Goal: Task Accomplishment & Management: Use online tool/utility

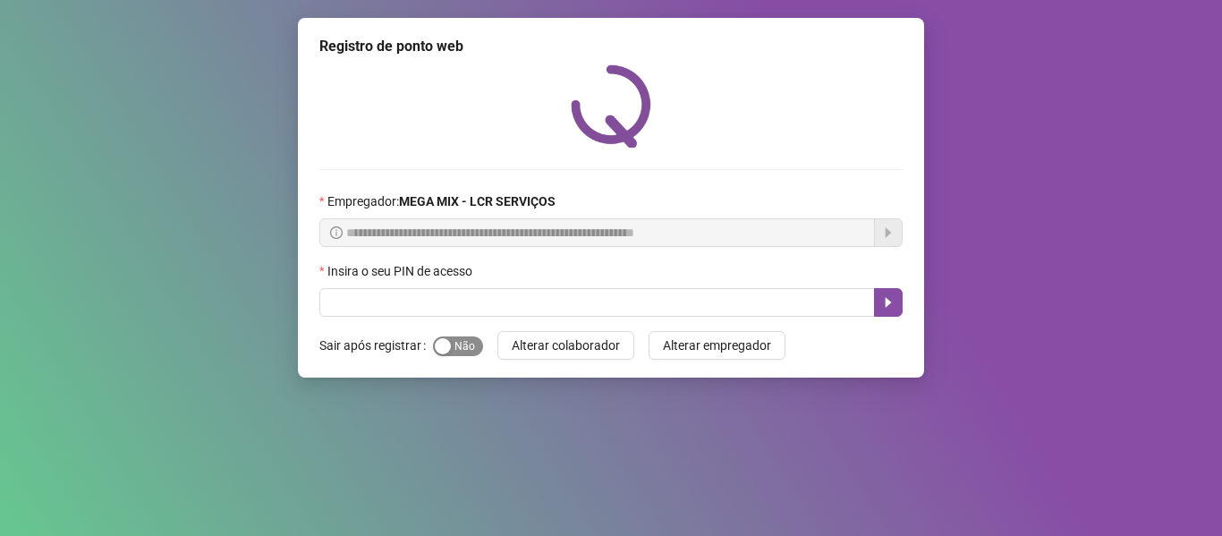
click at [467, 341] on span "Sim Não" at bounding box center [458, 346] width 50 height 20
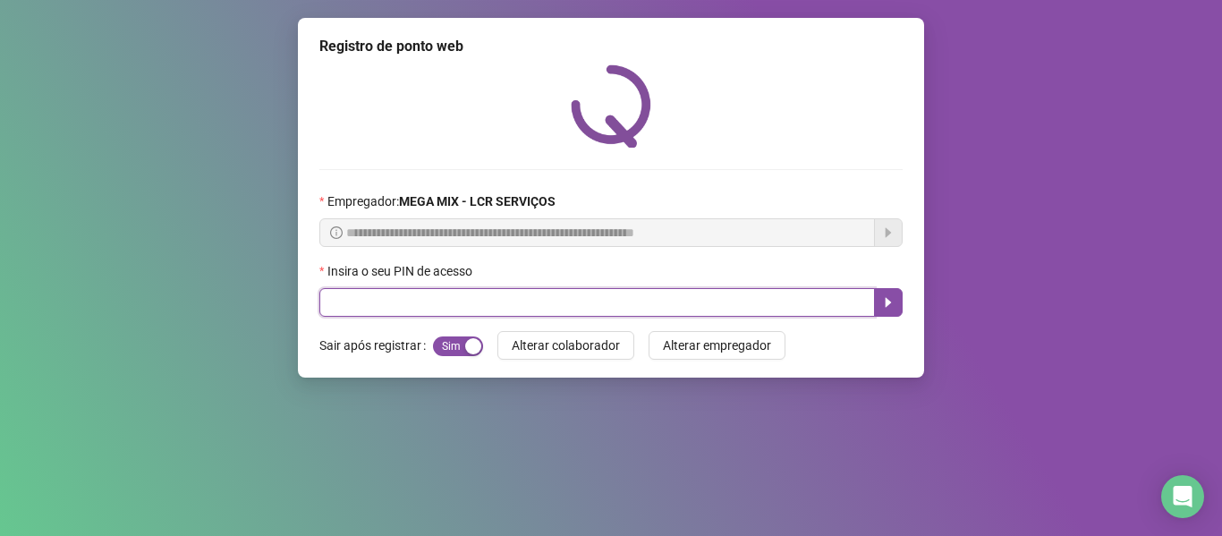
click at [492, 300] on input "text" at bounding box center [596, 302] width 555 height 29
type input "*****"
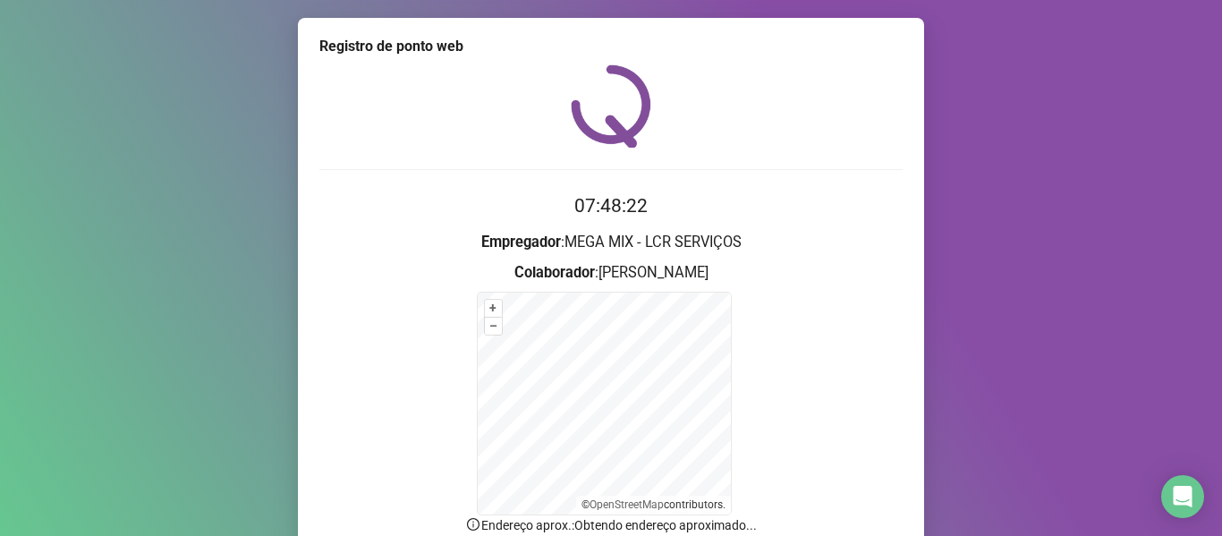
scroll to position [157, 0]
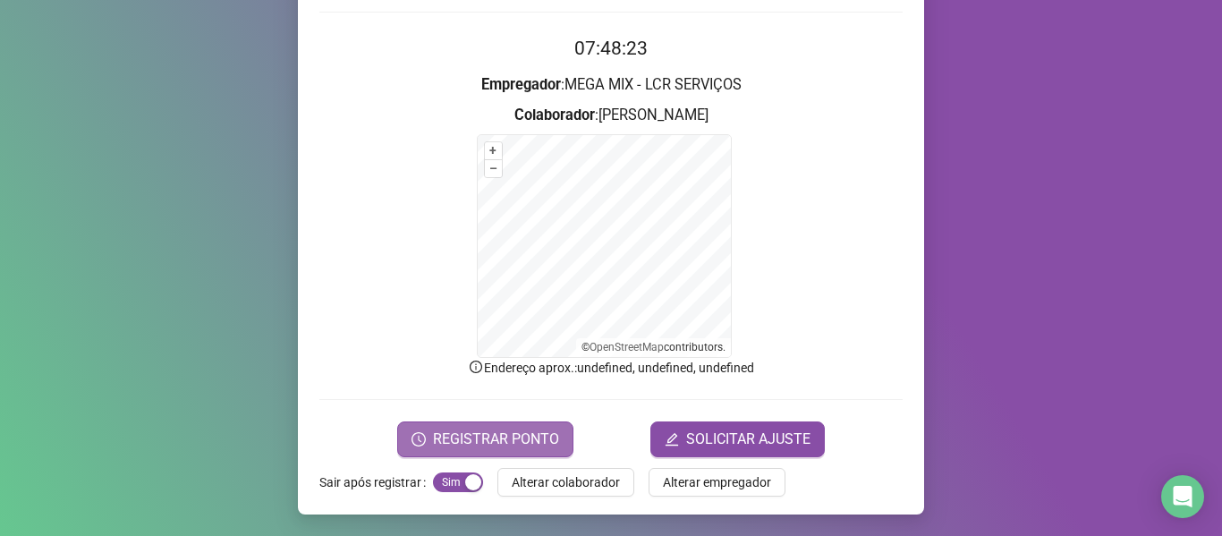
click at [500, 426] on button "REGISTRAR PONTO" at bounding box center [485, 439] width 176 height 36
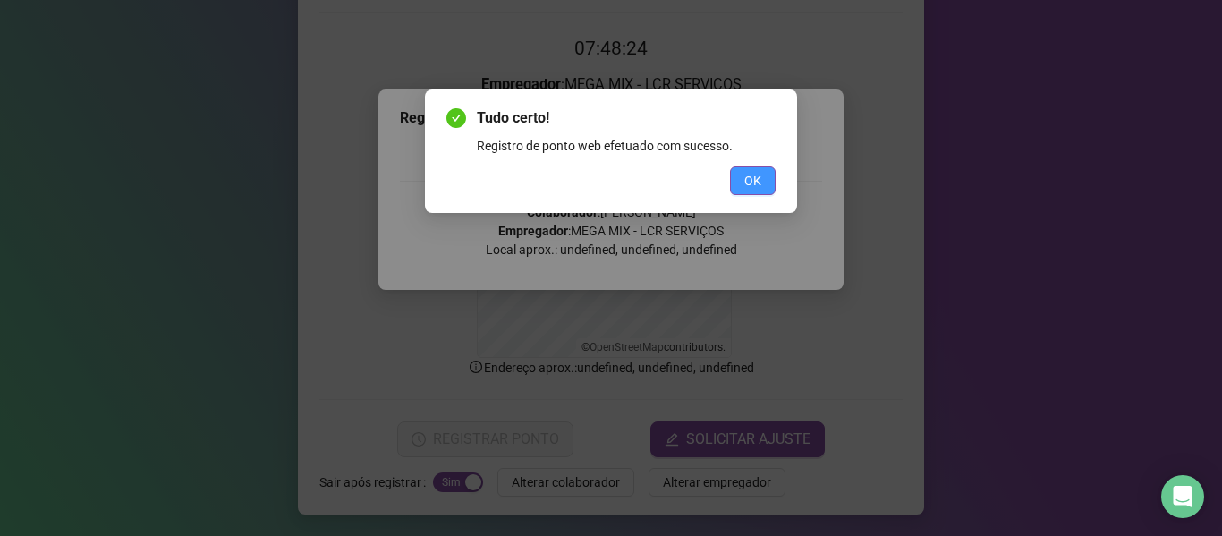
click at [761, 191] on button "OK" at bounding box center [753, 180] width 46 height 29
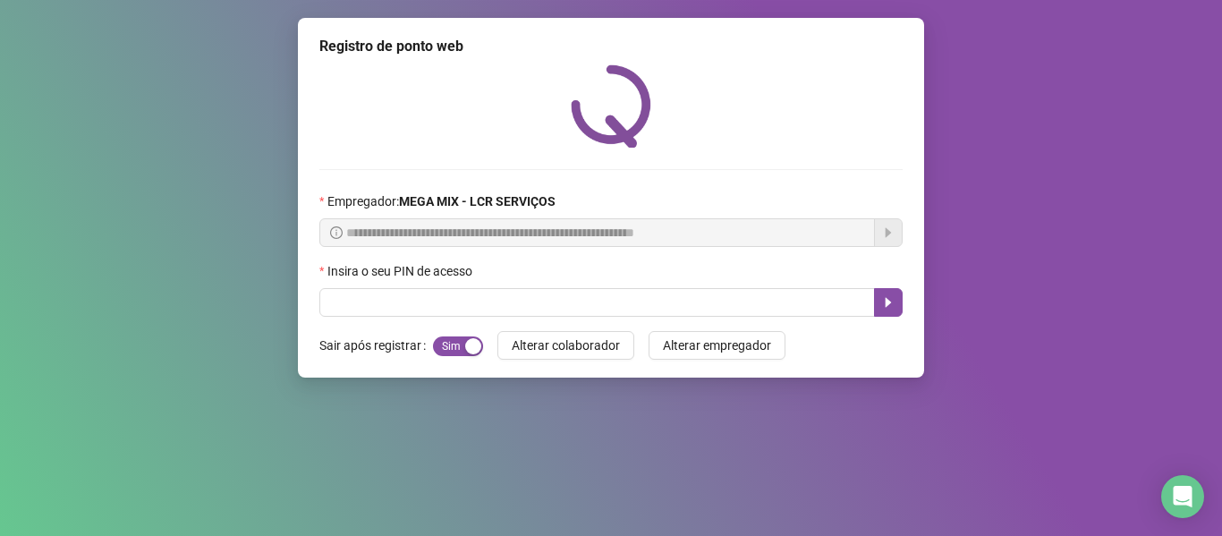
scroll to position [0, 0]
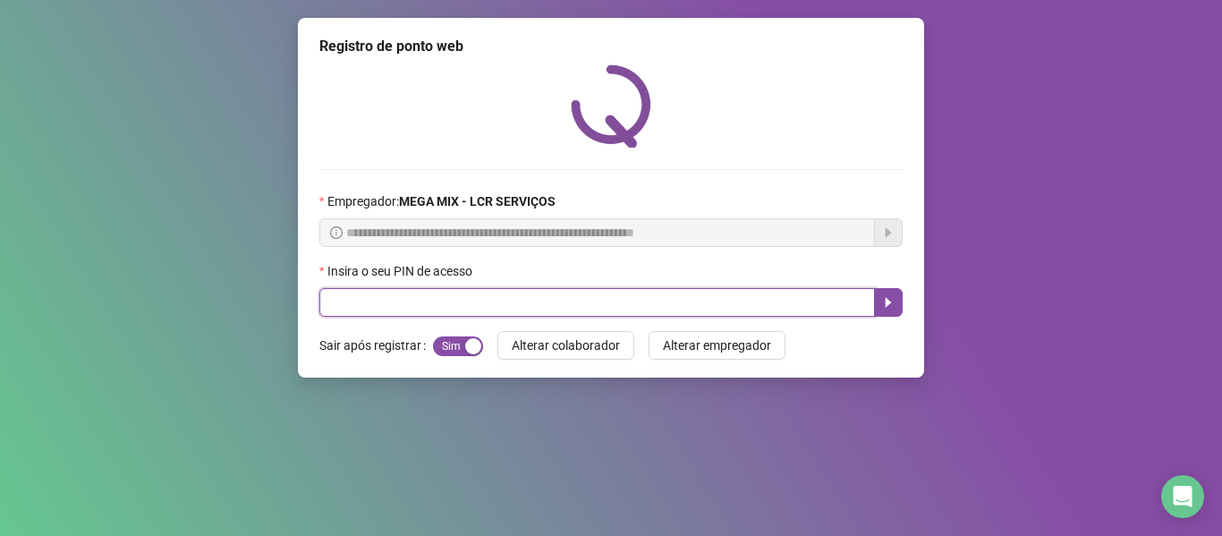
click at [616, 304] on input "text" at bounding box center [596, 302] width 555 height 29
type input "*****"
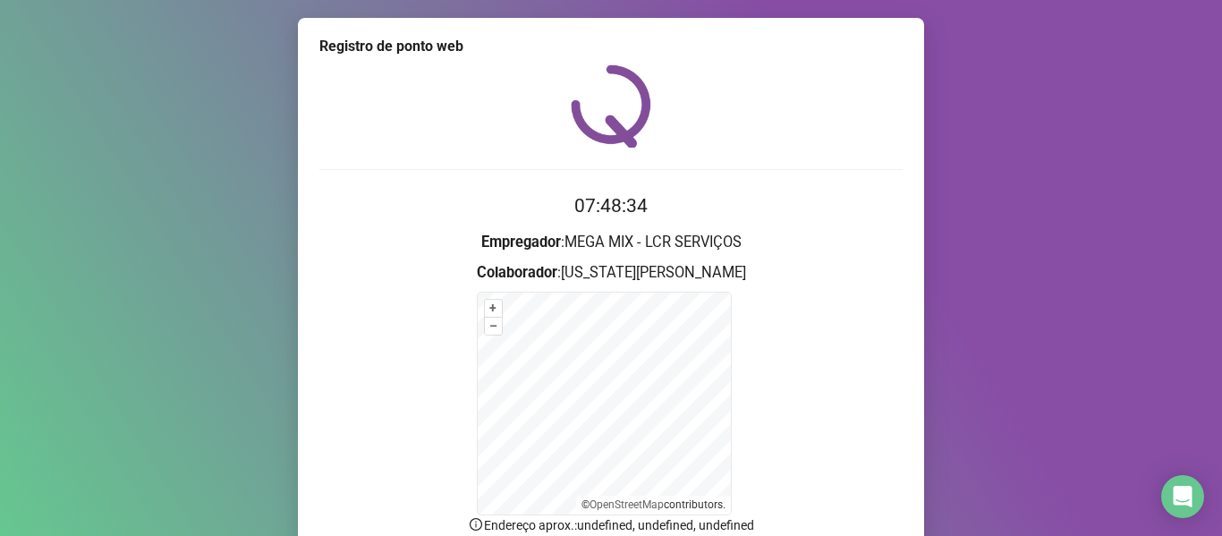
scroll to position [157, 0]
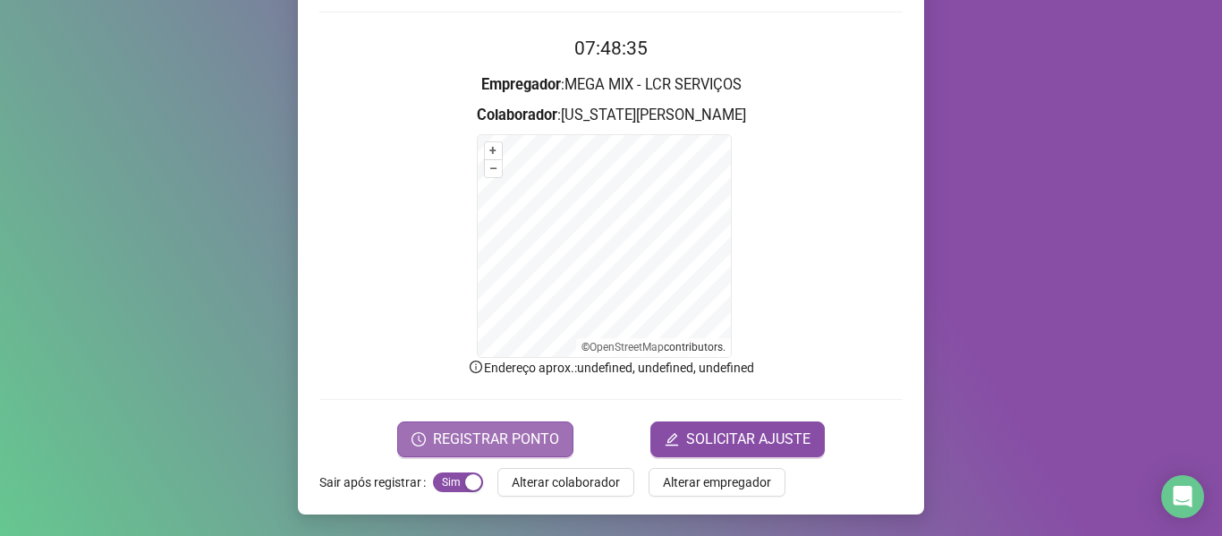
click at [472, 435] on span "REGISTRAR PONTO" at bounding box center [496, 438] width 126 height 21
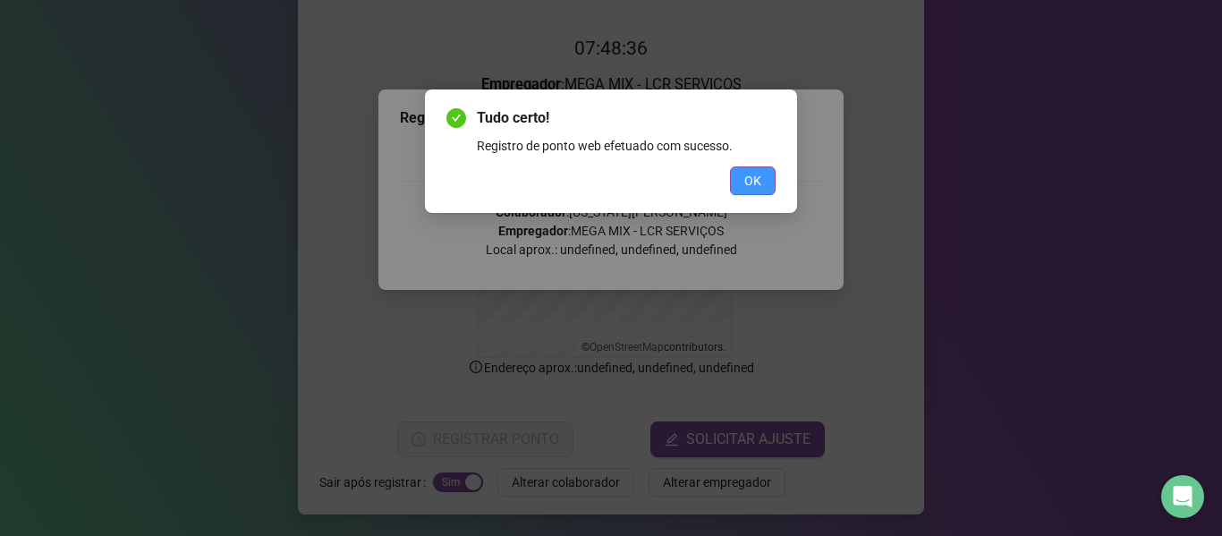
click at [750, 182] on span "OK" at bounding box center [752, 181] width 17 height 20
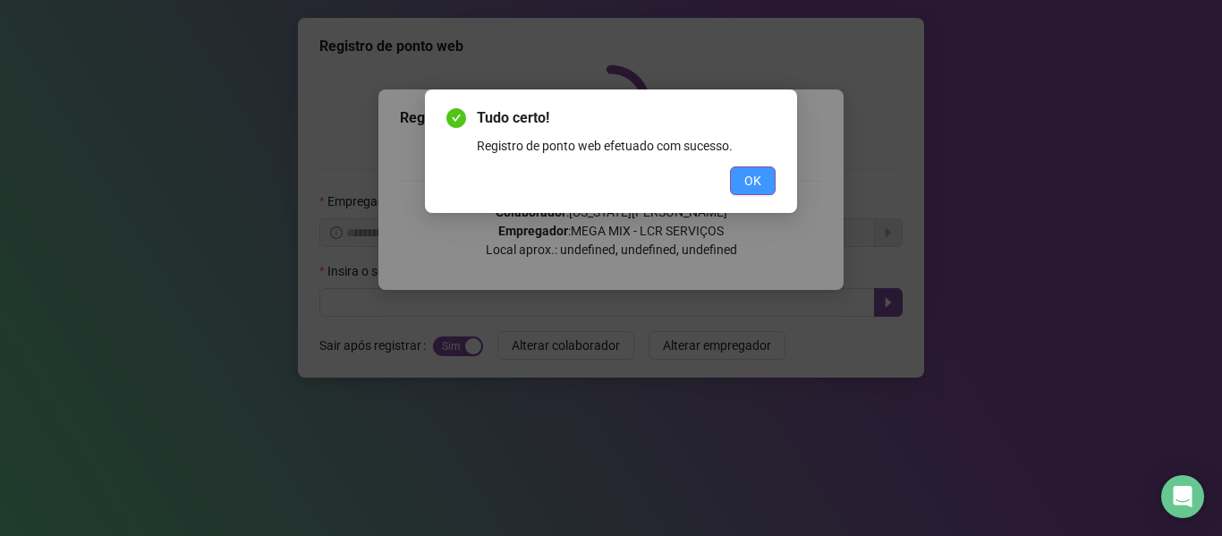
scroll to position [0, 0]
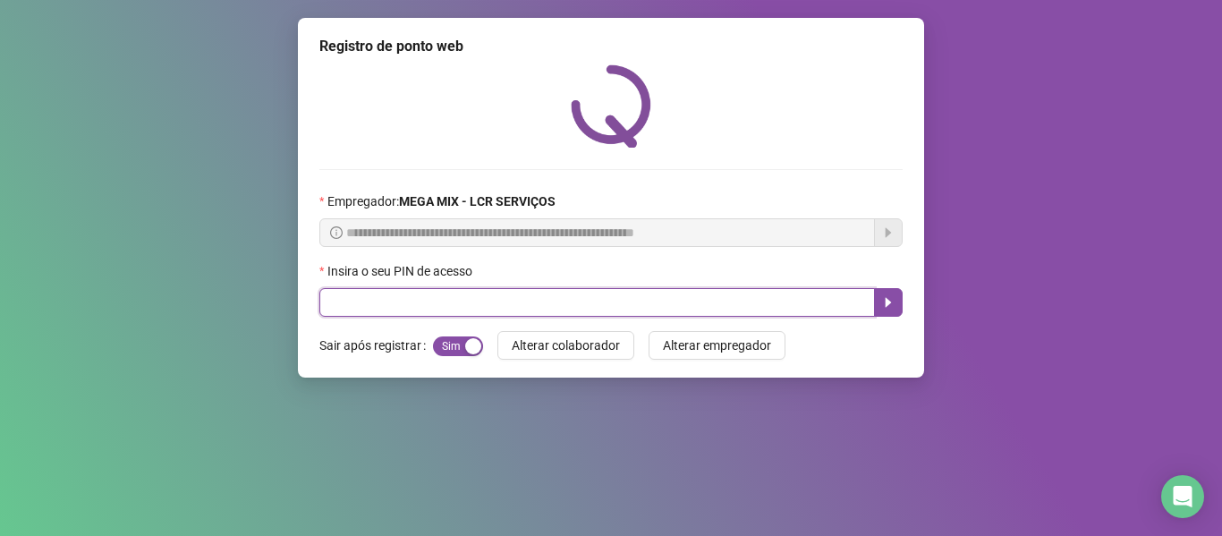
click at [445, 297] on input "text" at bounding box center [596, 302] width 555 height 29
type input "*****"
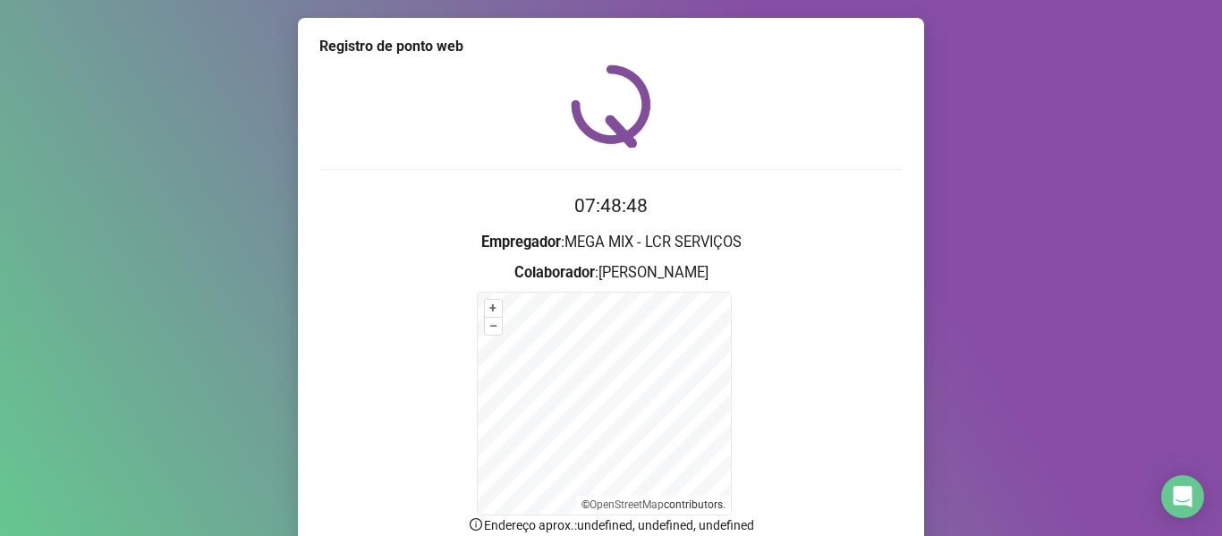
scroll to position [157, 0]
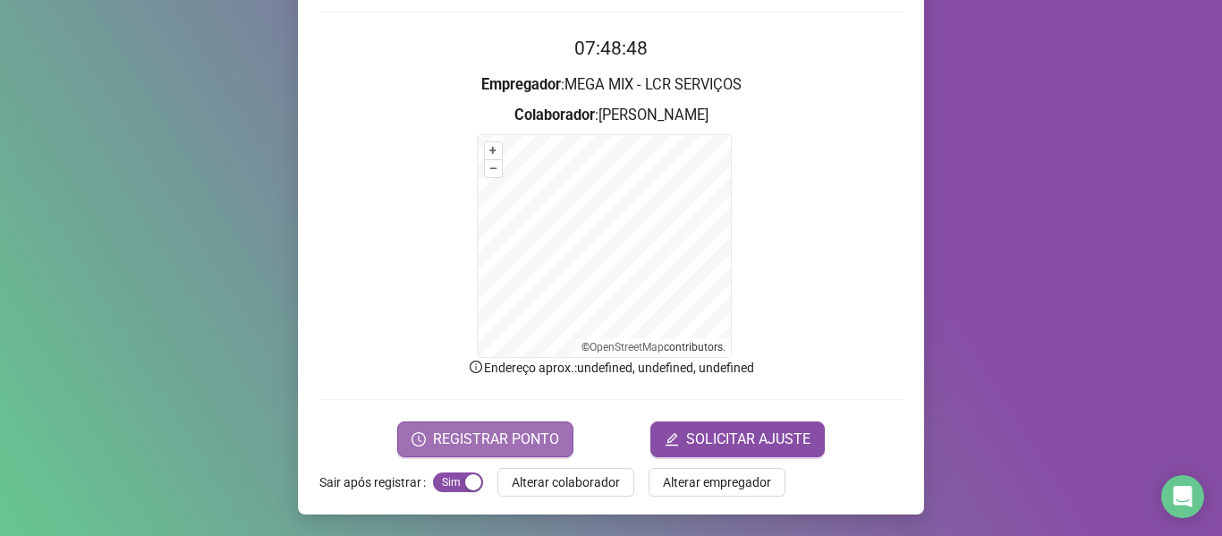
click at [541, 432] on span "REGISTRAR PONTO" at bounding box center [496, 438] width 126 height 21
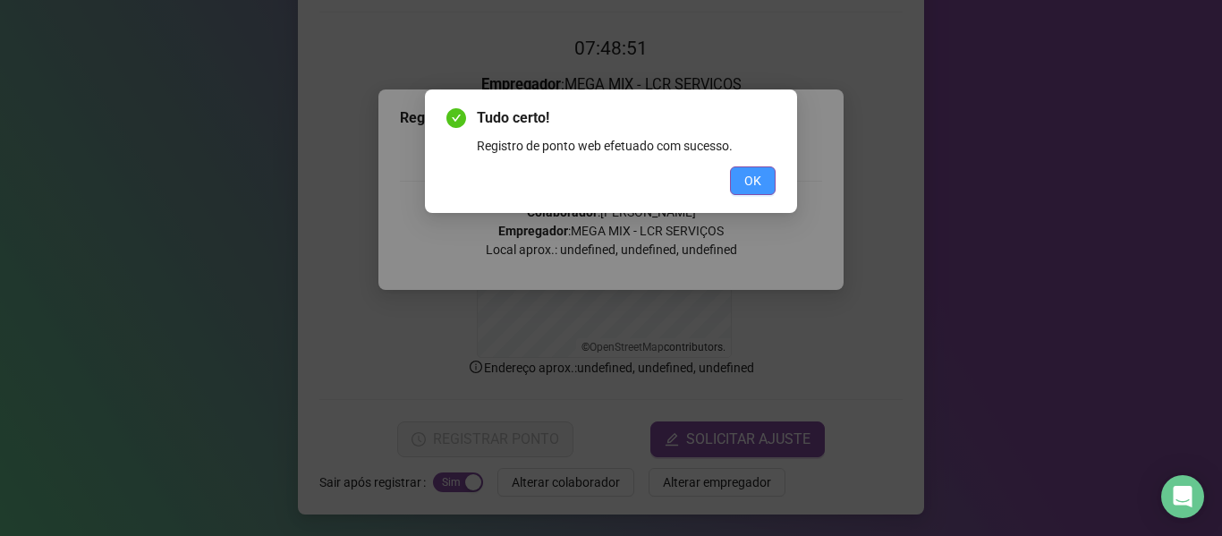
click at [747, 177] on span "OK" at bounding box center [752, 181] width 17 height 20
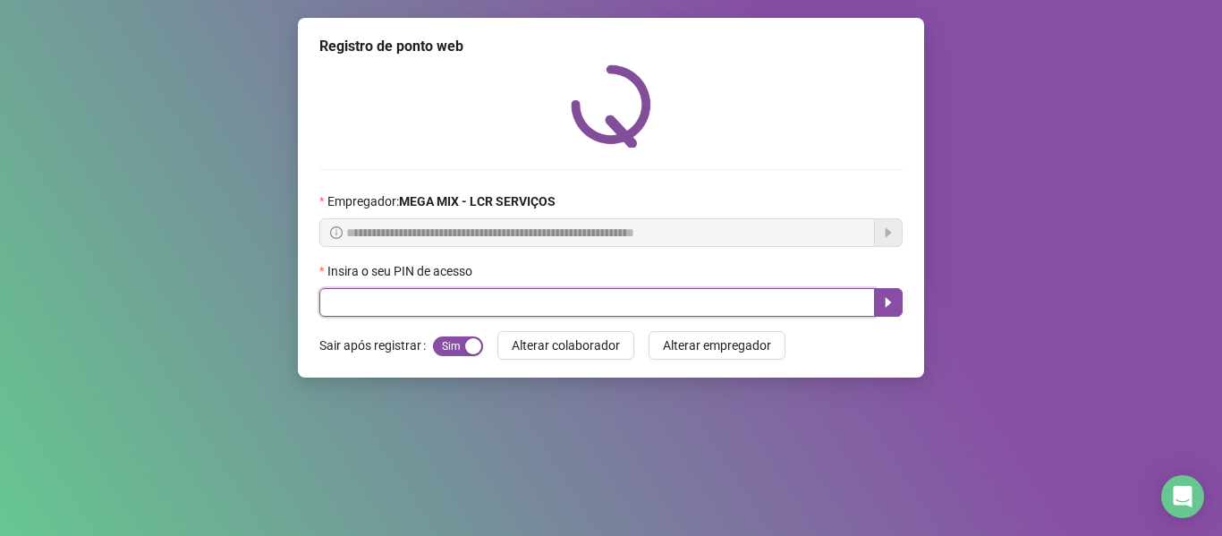
click at [531, 298] on input "text" at bounding box center [596, 302] width 555 height 29
type input "*****"
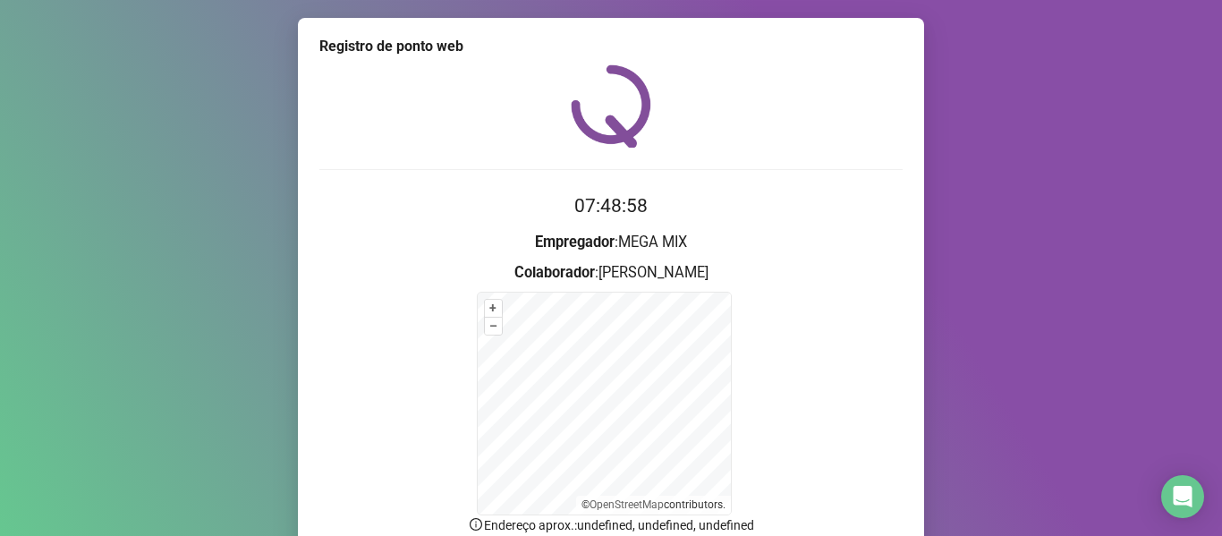
scroll to position [89, 0]
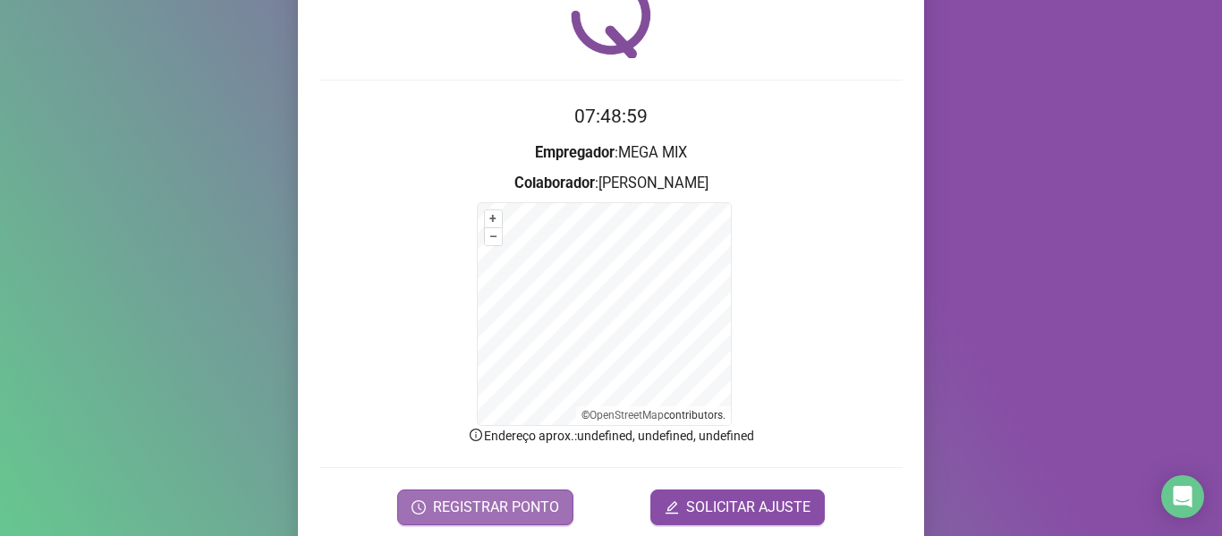
click at [503, 508] on span "REGISTRAR PONTO" at bounding box center [496, 506] width 126 height 21
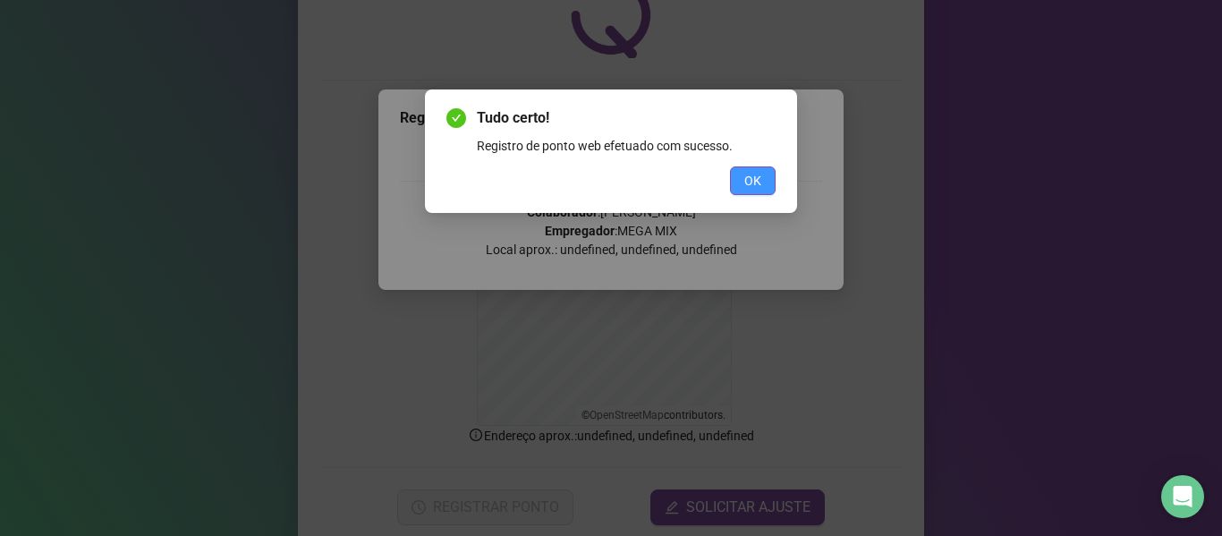
click at [751, 173] on span "OK" at bounding box center [752, 181] width 17 height 20
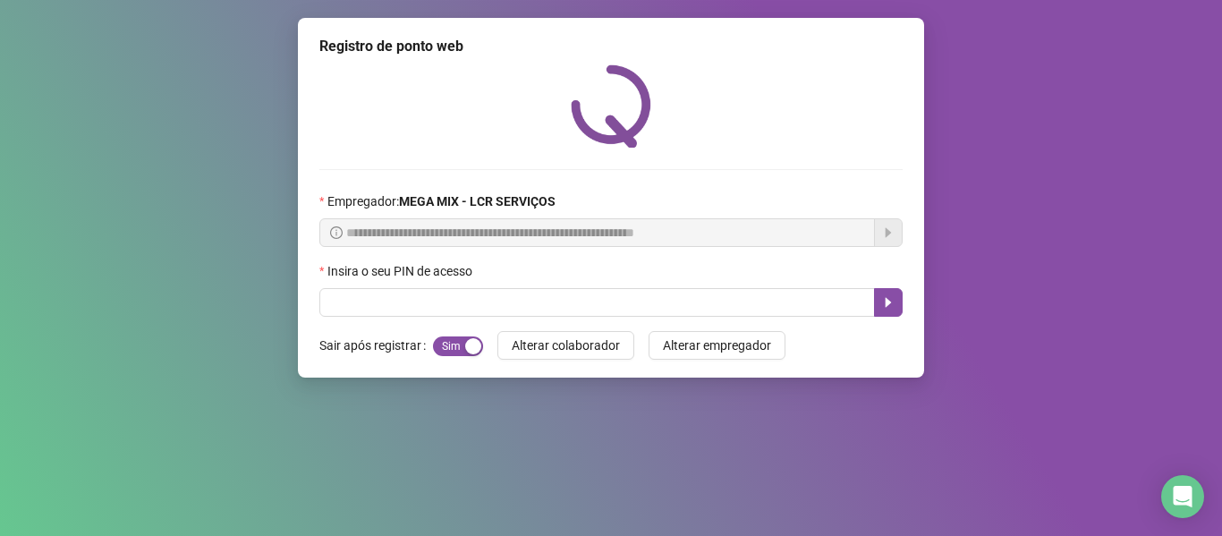
scroll to position [0, 0]
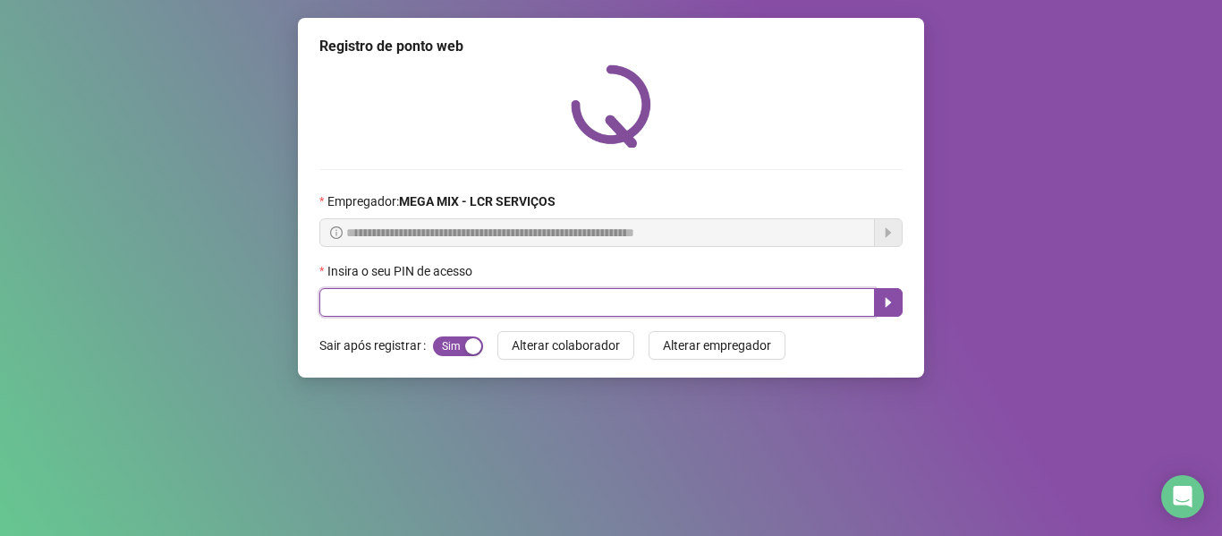
click at [452, 309] on input "text" at bounding box center [596, 302] width 555 height 29
type input "*****"
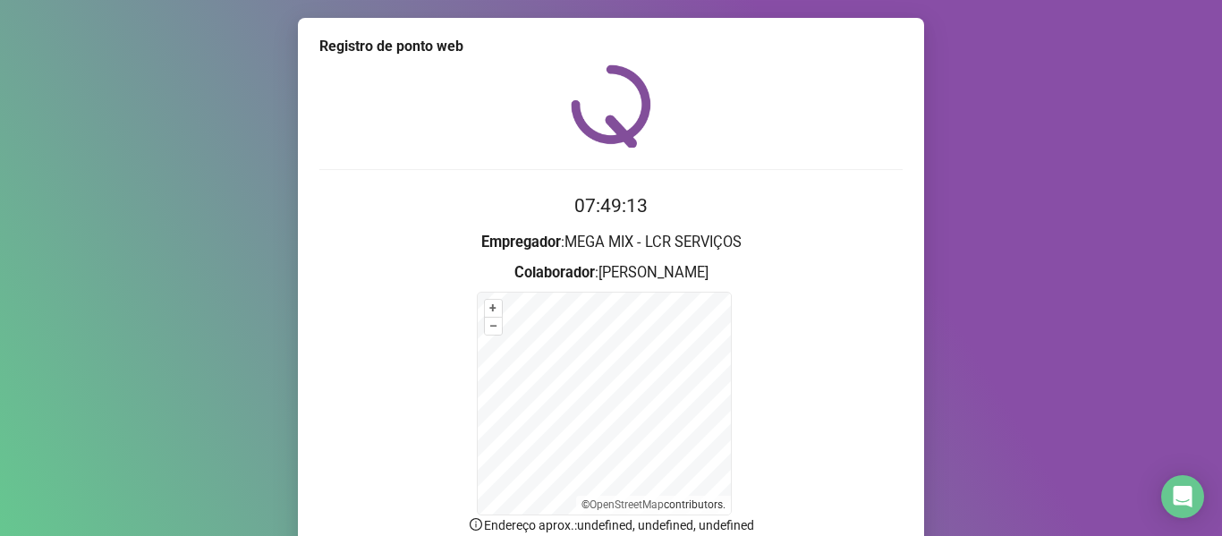
scroll to position [157, 0]
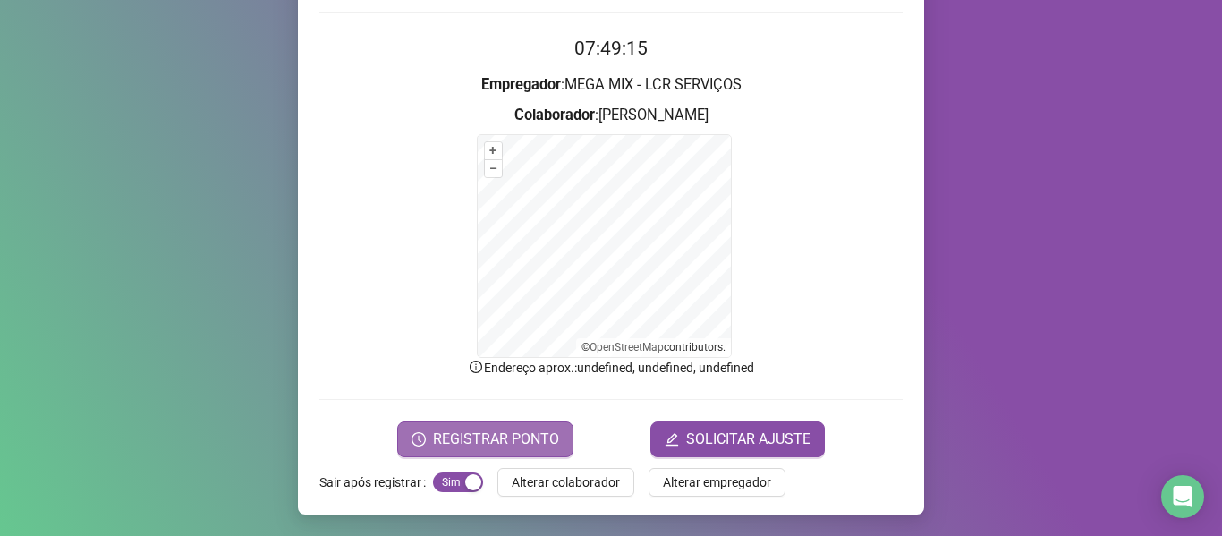
click at [520, 429] on span "REGISTRAR PONTO" at bounding box center [496, 438] width 126 height 21
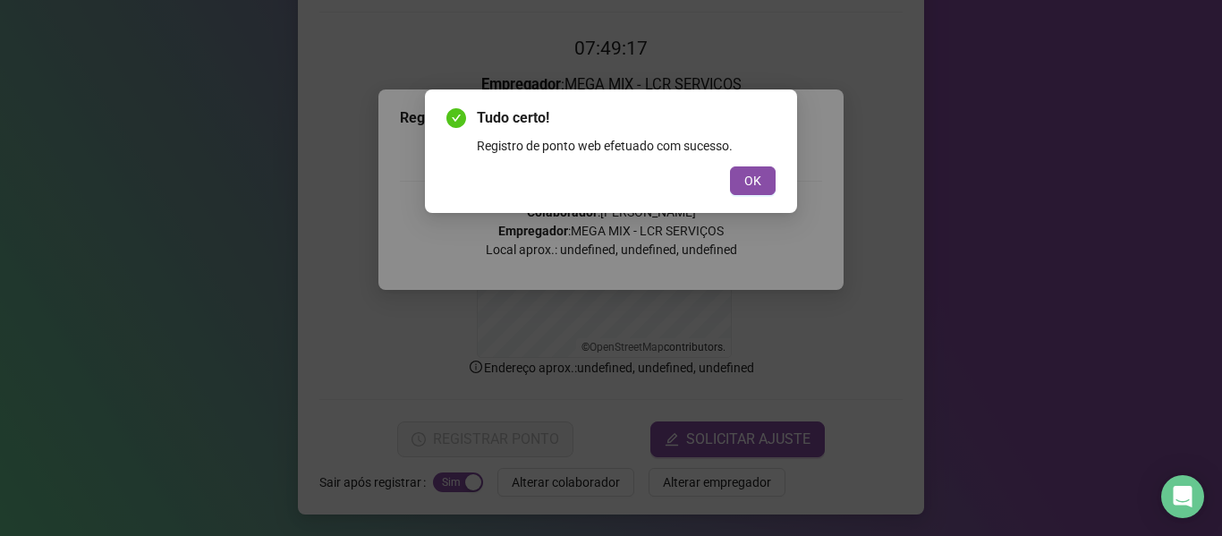
click at [750, 175] on span "OK" at bounding box center [752, 181] width 17 height 20
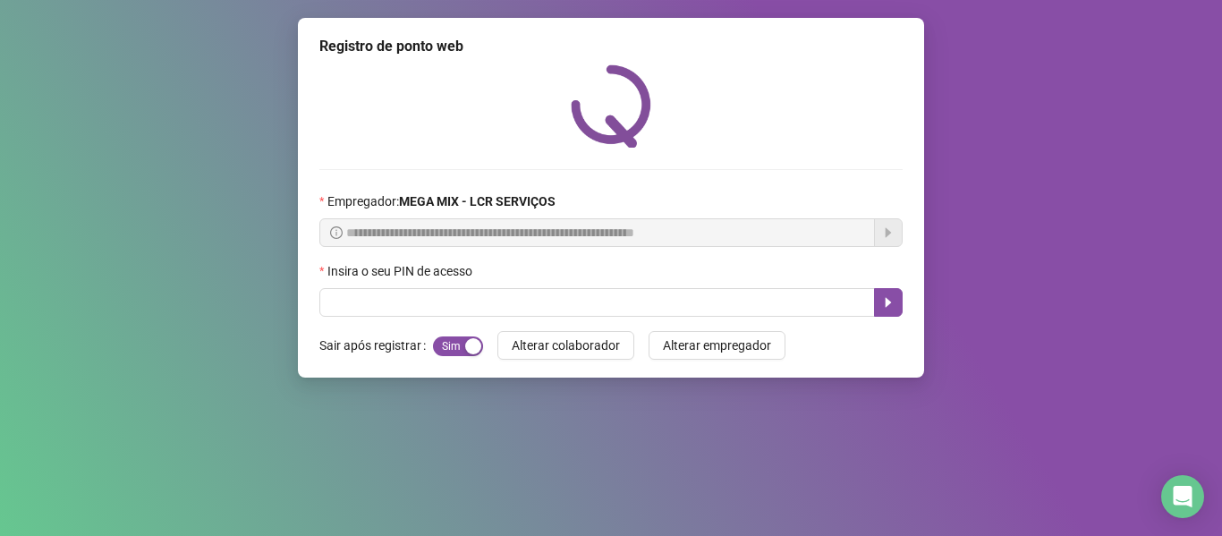
scroll to position [0, 0]
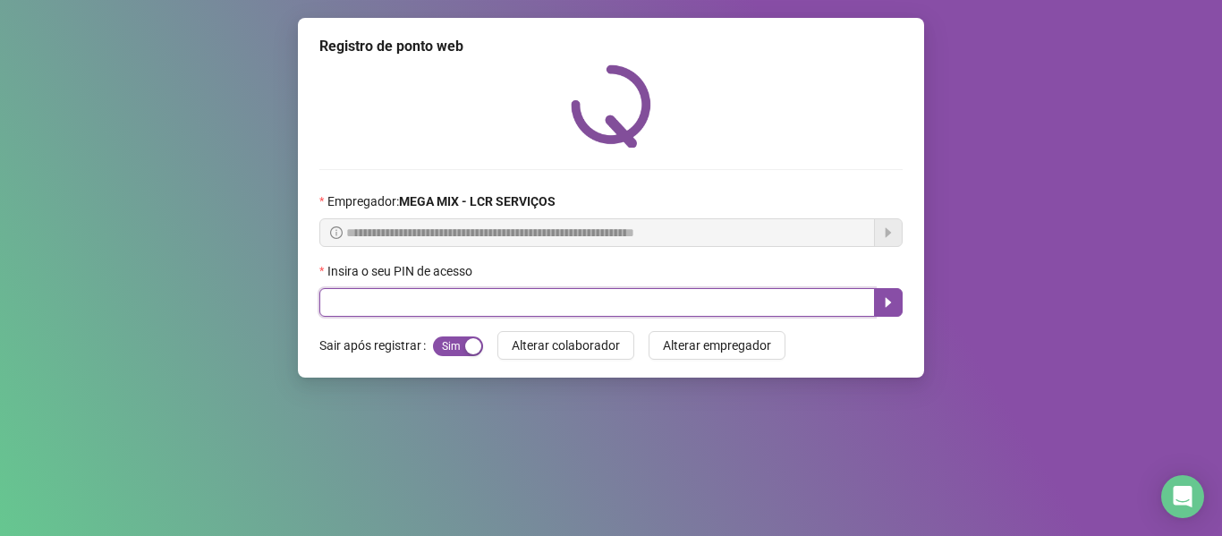
click at [804, 299] on input "text" at bounding box center [596, 302] width 555 height 29
type input "*****"
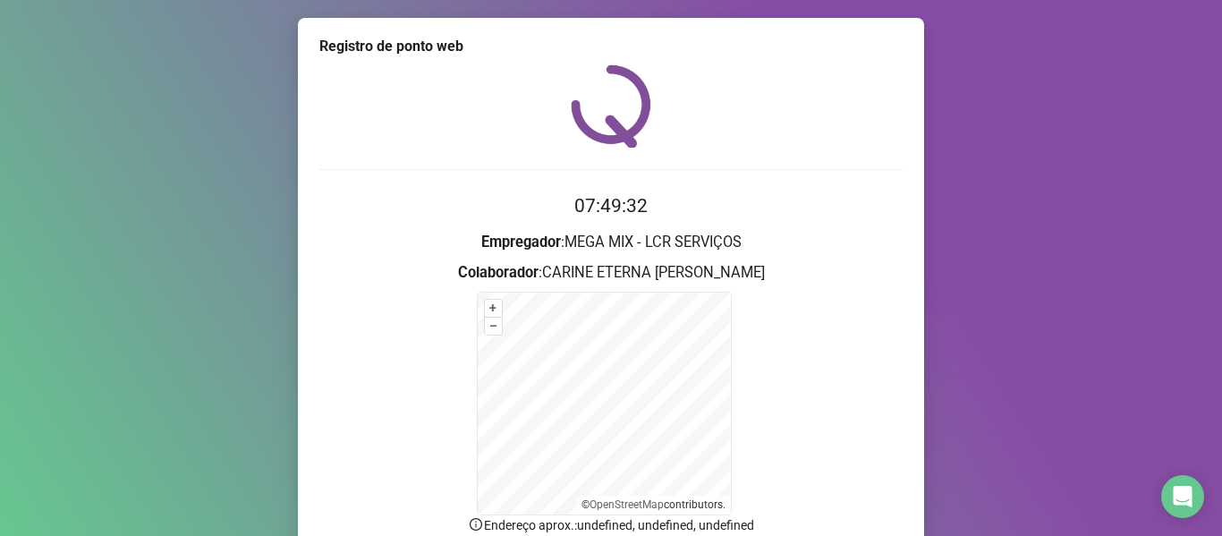
scroll to position [157, 0]
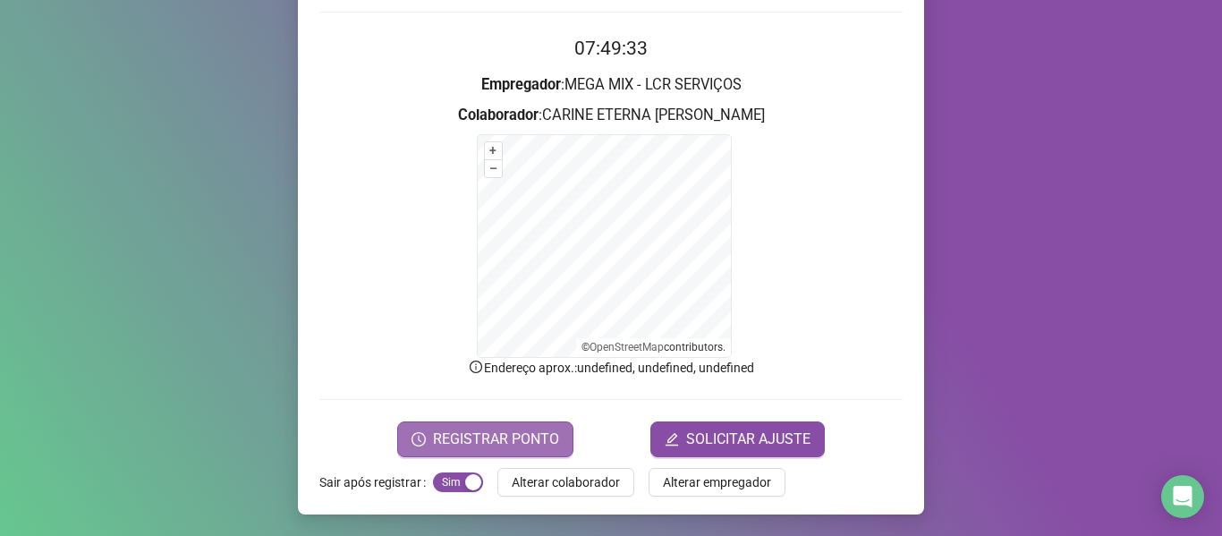
click at [532, 443] on span "REGISTRAR PONTO" at bounding box center [496, 438] width 126 height 21
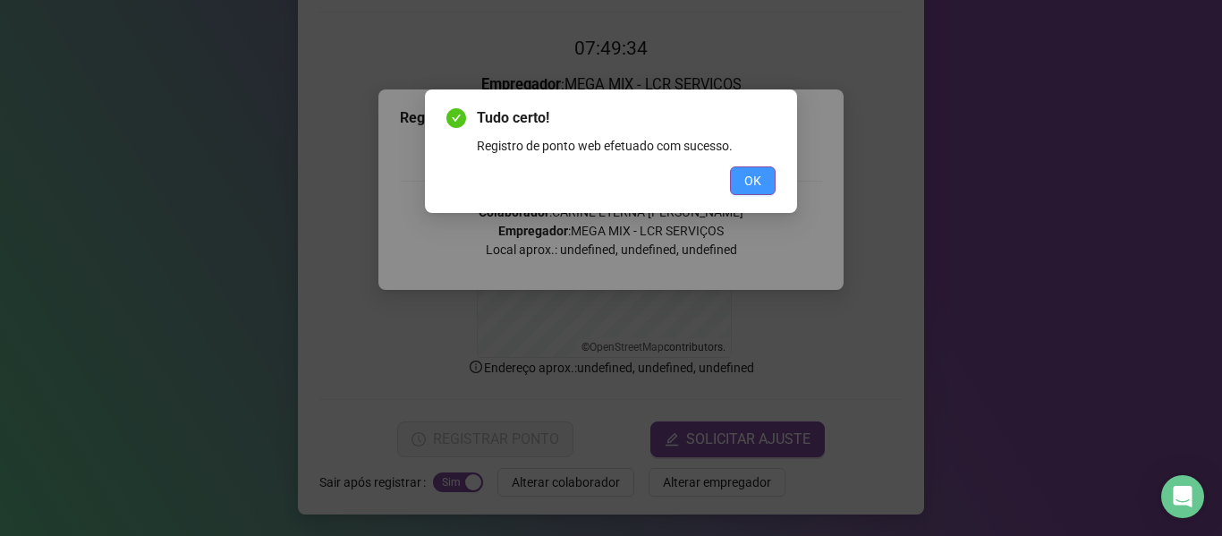
click at [768, 177] on button "OK" at bounding box center [753, 180] width 46 height 29
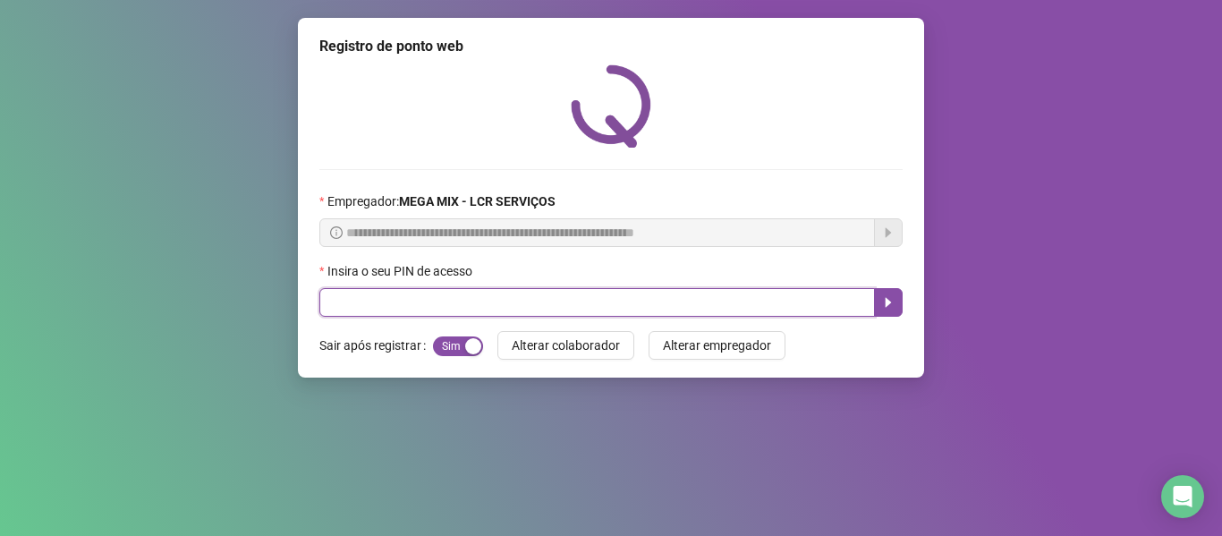
click at [748, 292] on input "text" at bounding box center [596, 302] width 555 height 29
type input "*****"
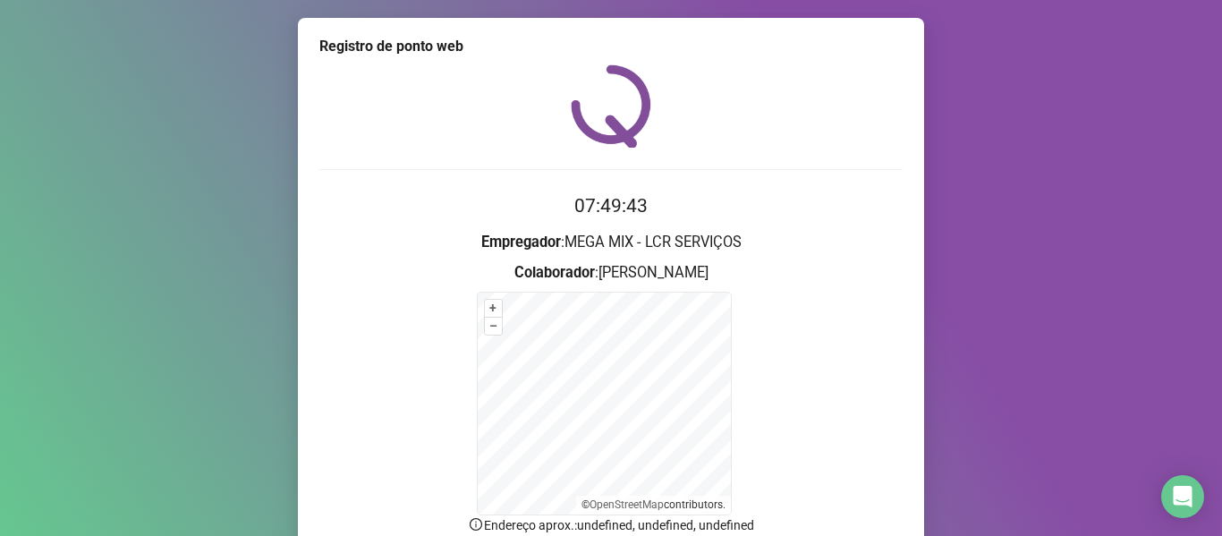
scroll to position [157, 0]
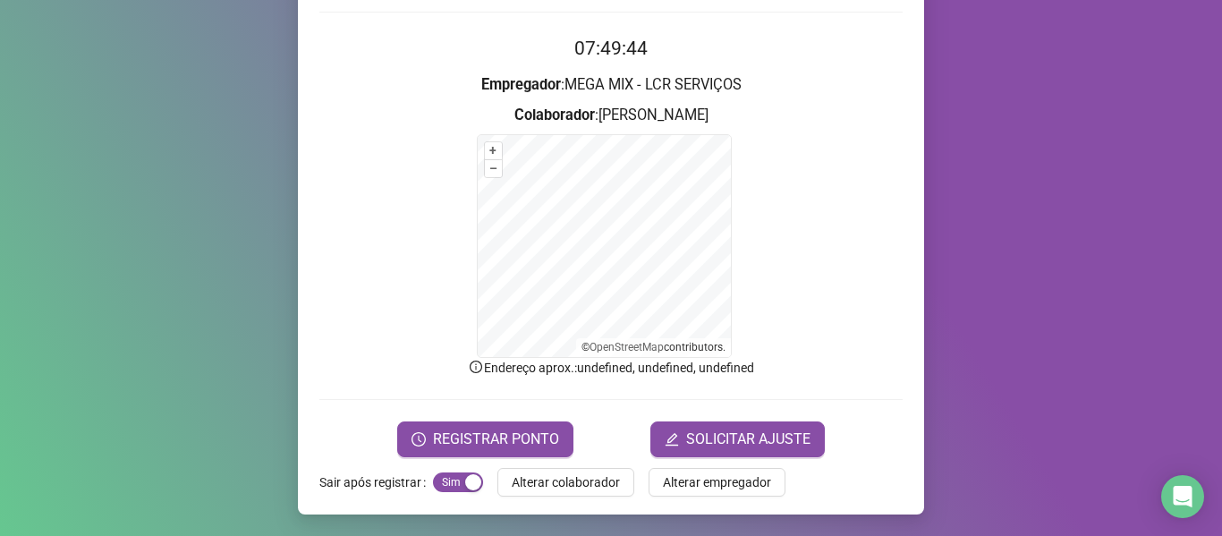
drag, startPoint x: 490, startPoint y: 441, endPoint x: 492, endPoint y: 419, distance: 21.5
click at [491, 428] on span "REGISTRAR PONTO" at bounding box center [496, 438] width 126 height 21
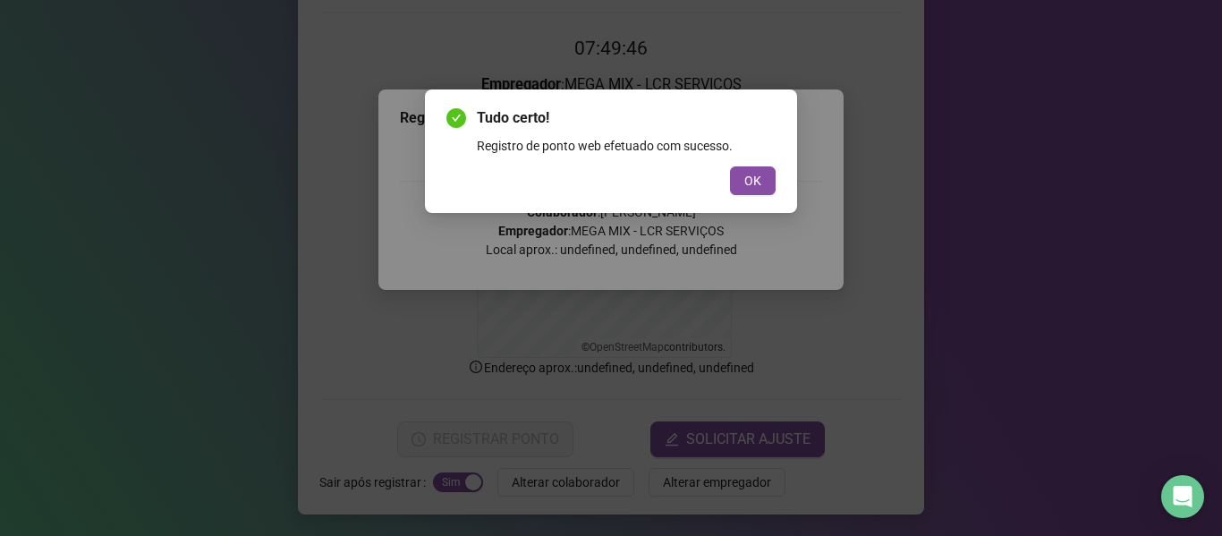
click at [762, 181] on button "OK" at bounding box center [753, 180] width 46 height 29
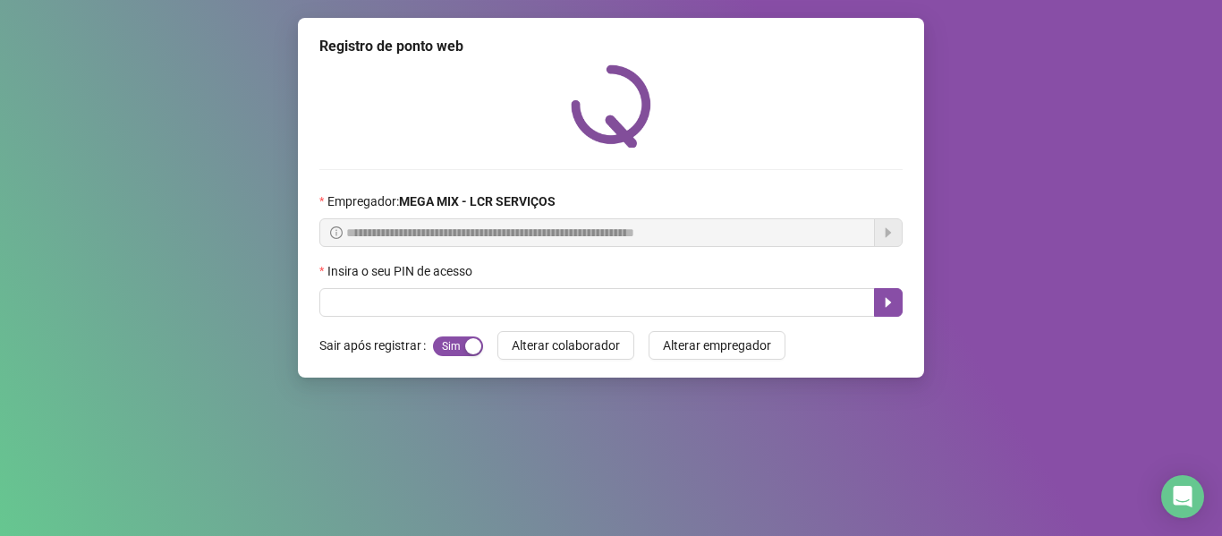
scroll to position [0, 0]
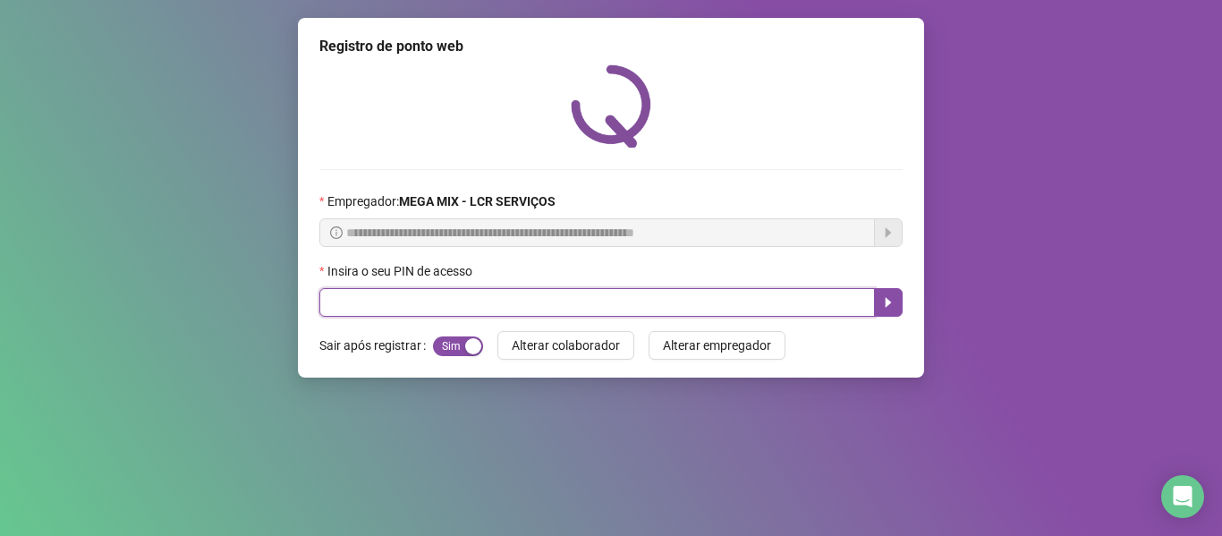
click at [806, 300] on input "text" at bounding box center [596, 302] width 555 height 29
type input "*****"
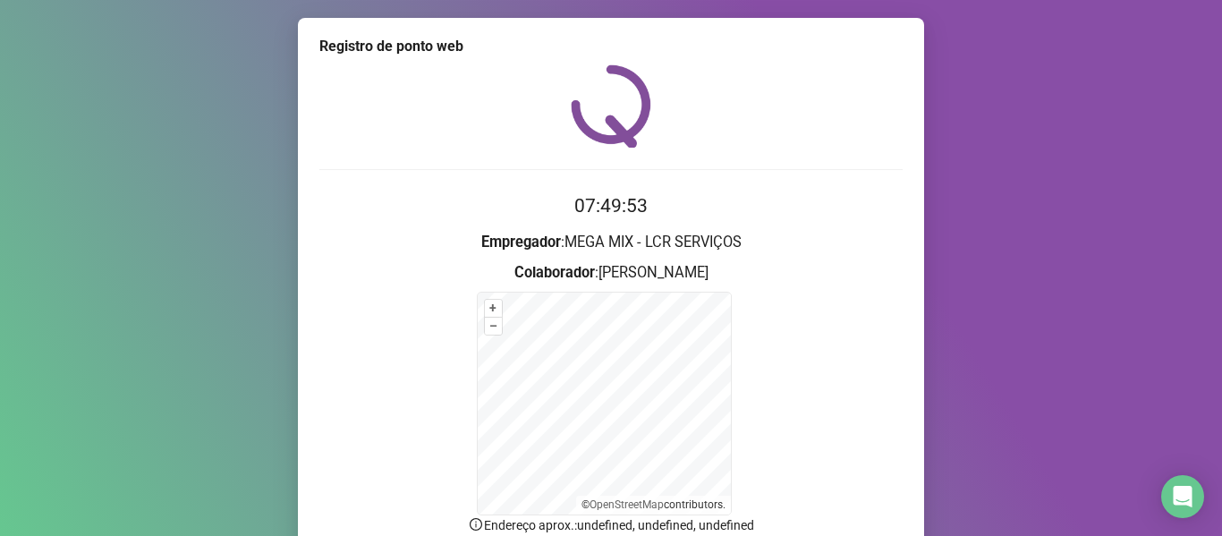
scroll to position [157, 0]
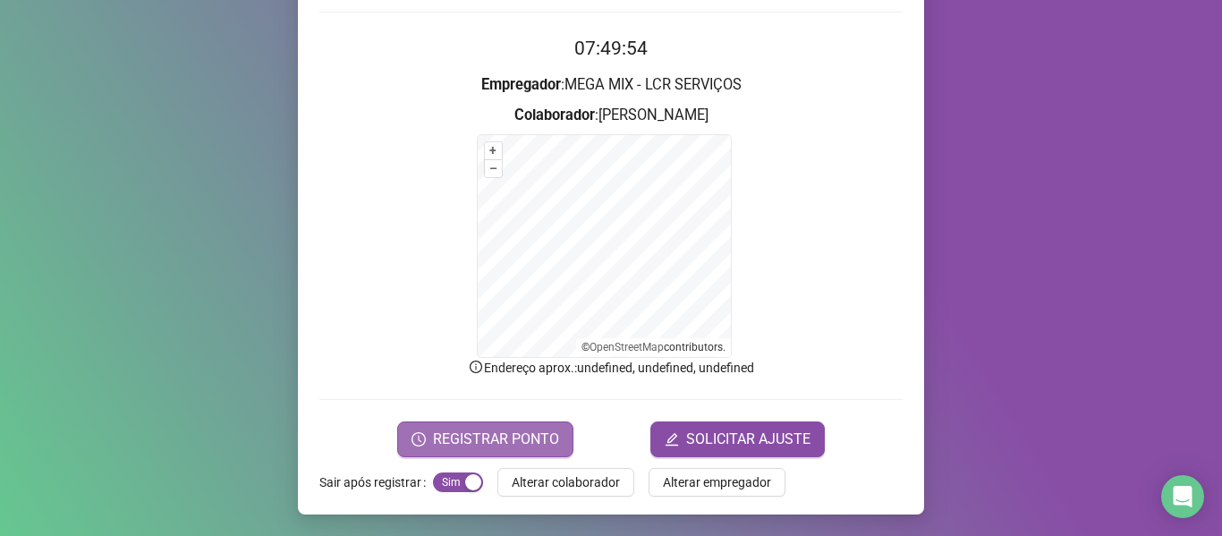
click at [530, 445] on span "REGISTRAR PONTO" at bounding box center [496, 438] width 126 height 21
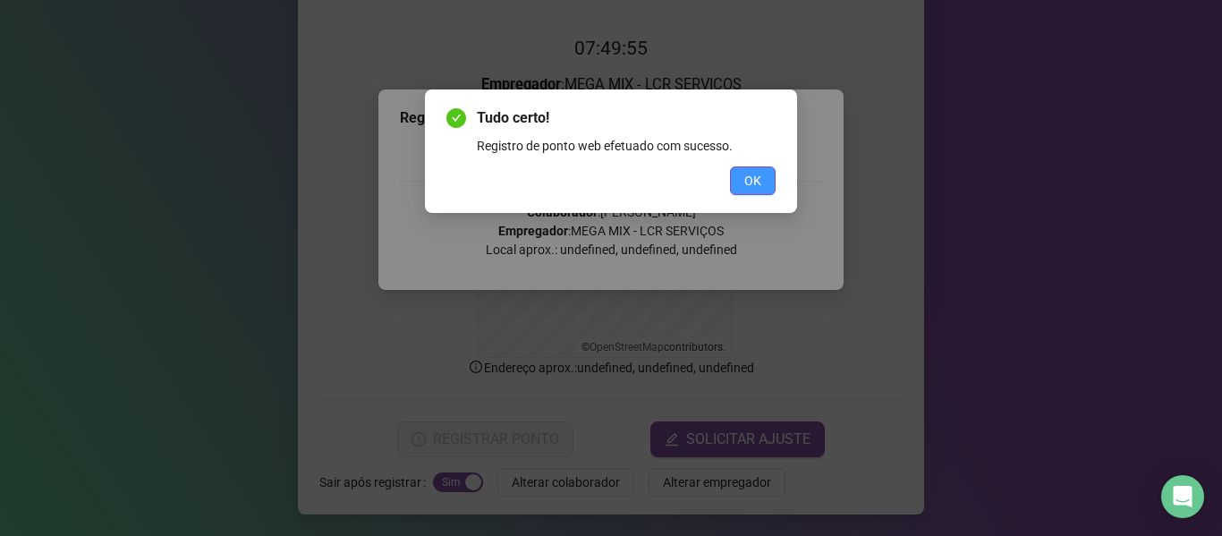
click at [759, 181] on span "OK" at bounding box center [752, 181] width 17 height 20
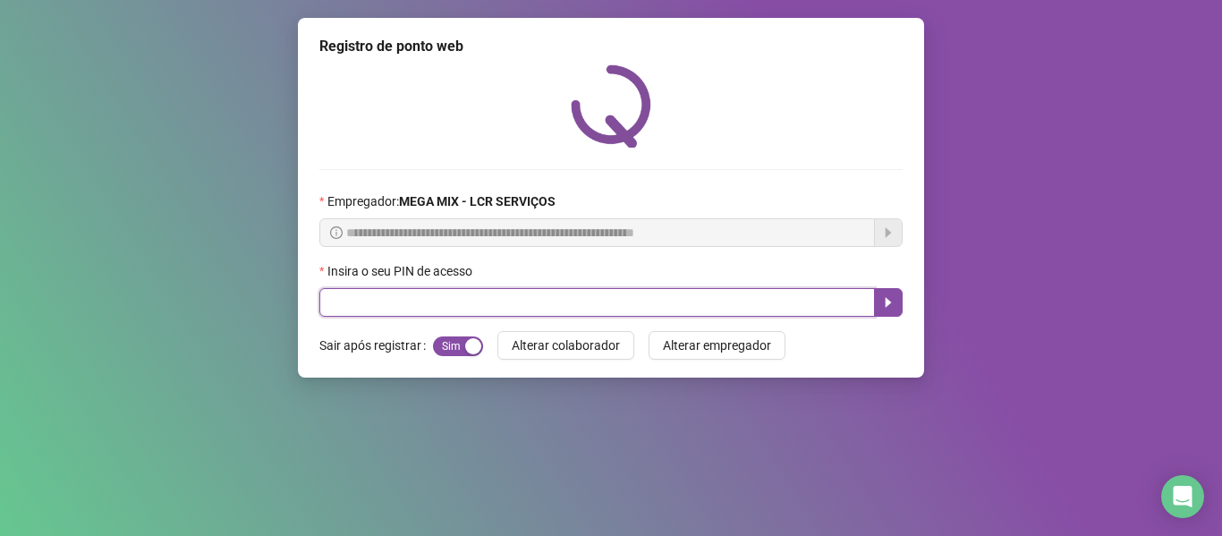
click at [743, 297] on input "text" at bounding box center [596, 302] width 555 height 29
type input "*****"
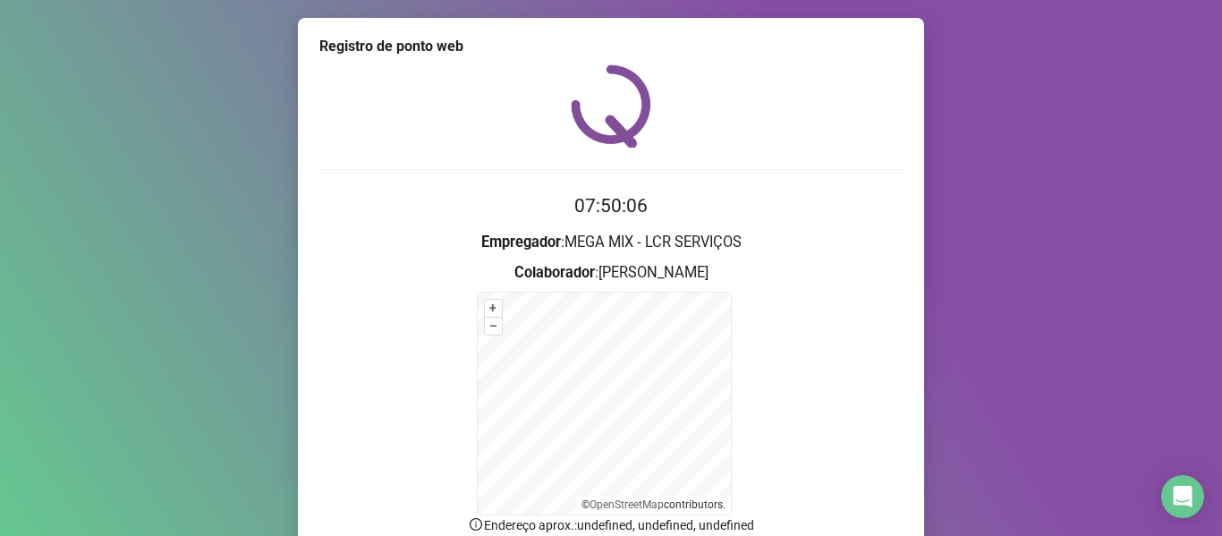
scroll to position [157, 0]
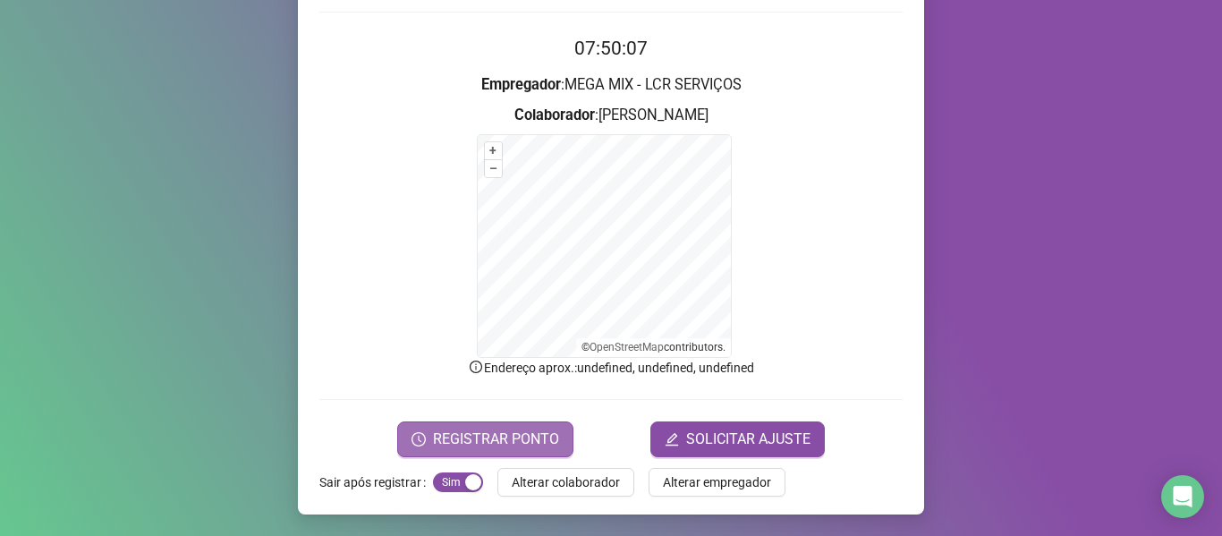
click at [546, 427] on button "REGISTRAR PONTO" at bounding box center [485, 439] width 176 height 36
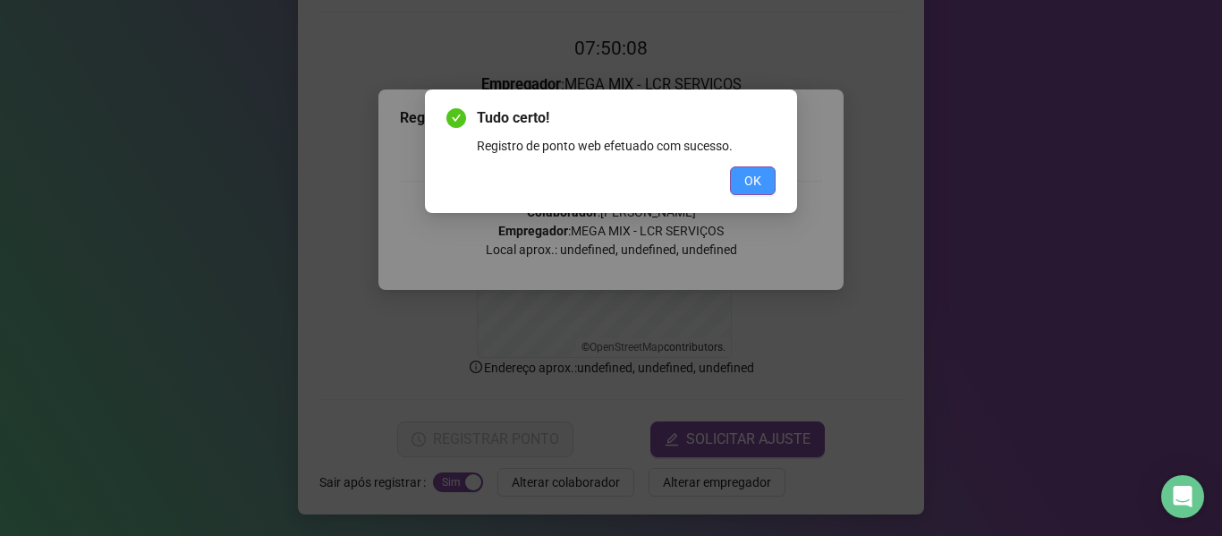
click at [754, 170] on button "OK" at bounding box center [753, 180] width 46 height 29
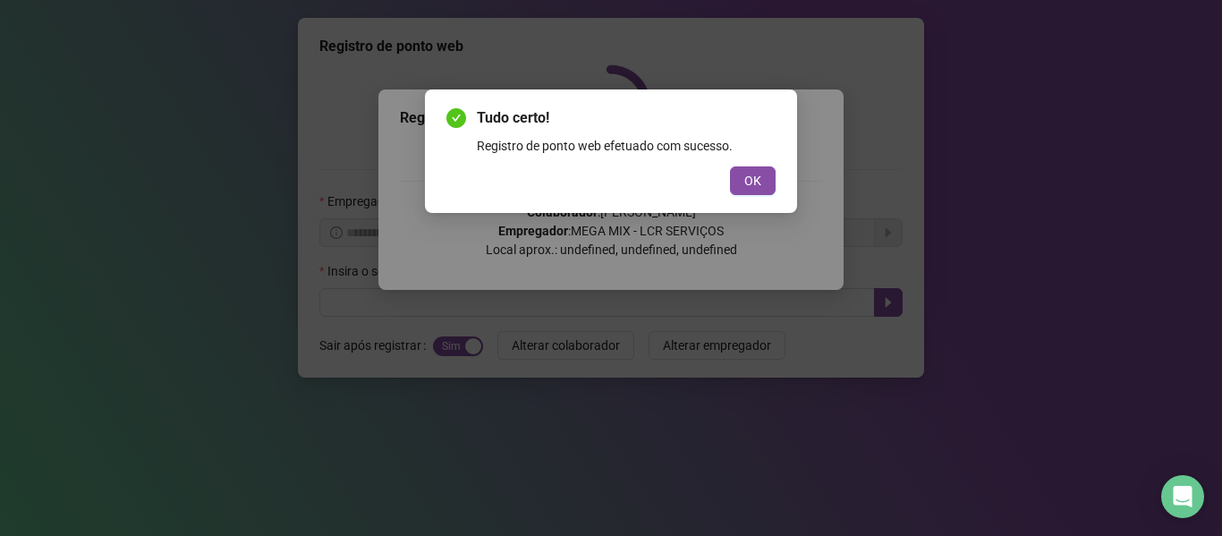
scroll to position [0, 0]
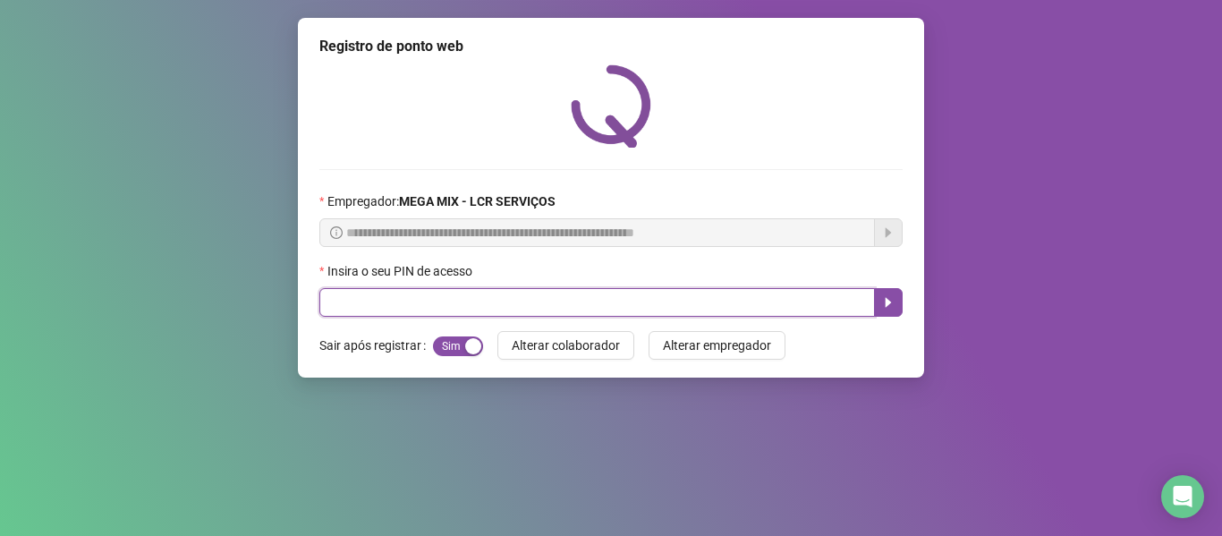
click at [732, 300] on input "text" at bounding box center [596, 302] width 555 height 29
type input "*****"
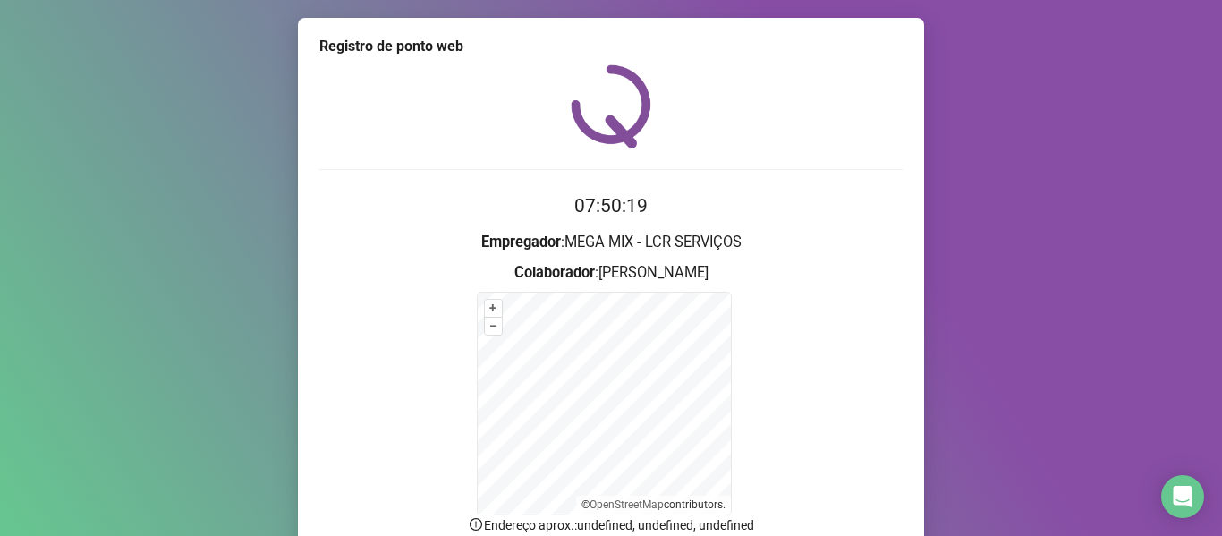
scroll to position [89, 0]
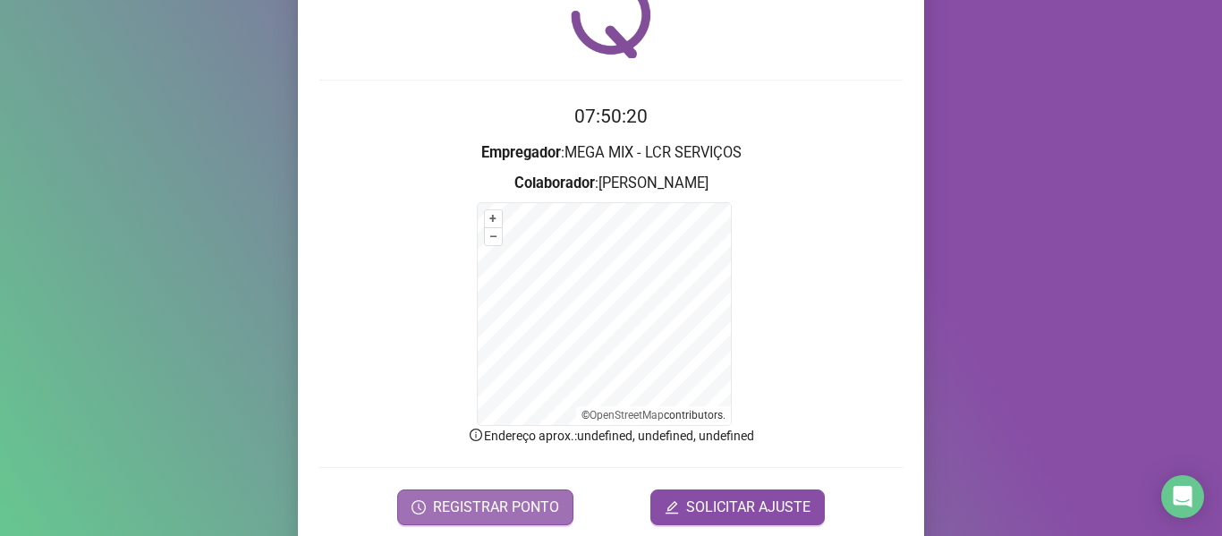
click at [535, 506] on span "REGISTRAR PONTO" at bounding box center [496, 506] width 126 height 21
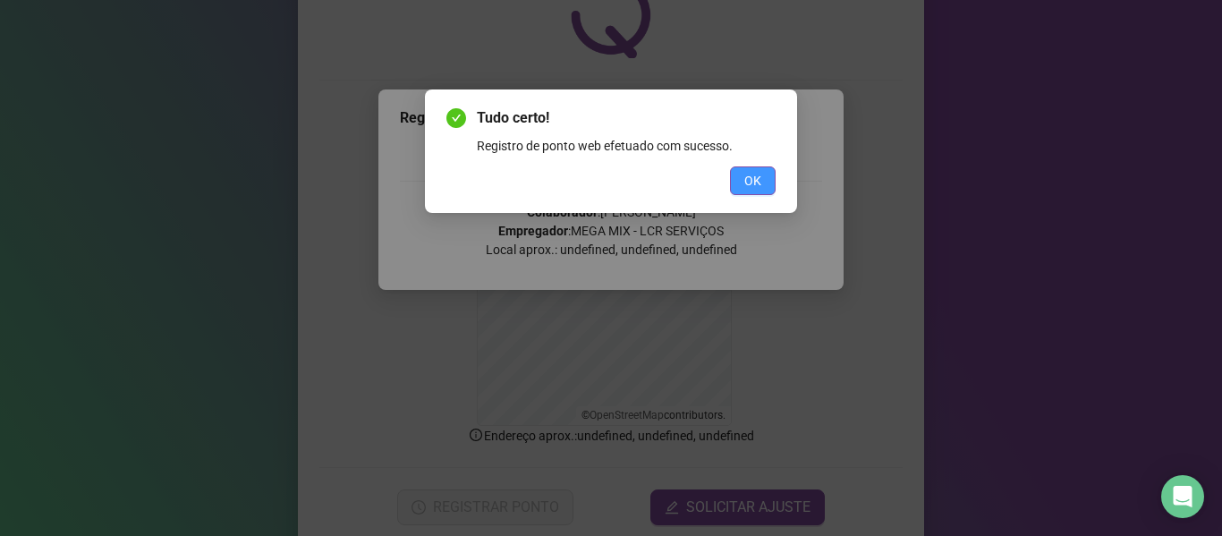
click at [745, 180] on span "OK" at bounding box center [752, 181] width 17 height 20
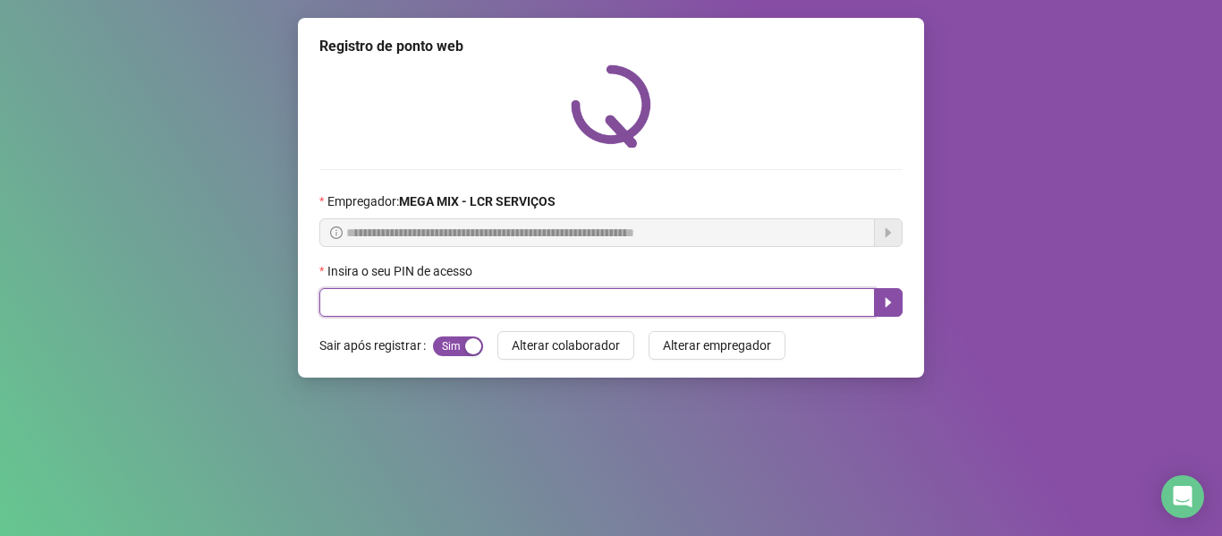
click at [573, 299] on input "text" at bounding box center [596, 302] width 555 height 29
type input "*****"
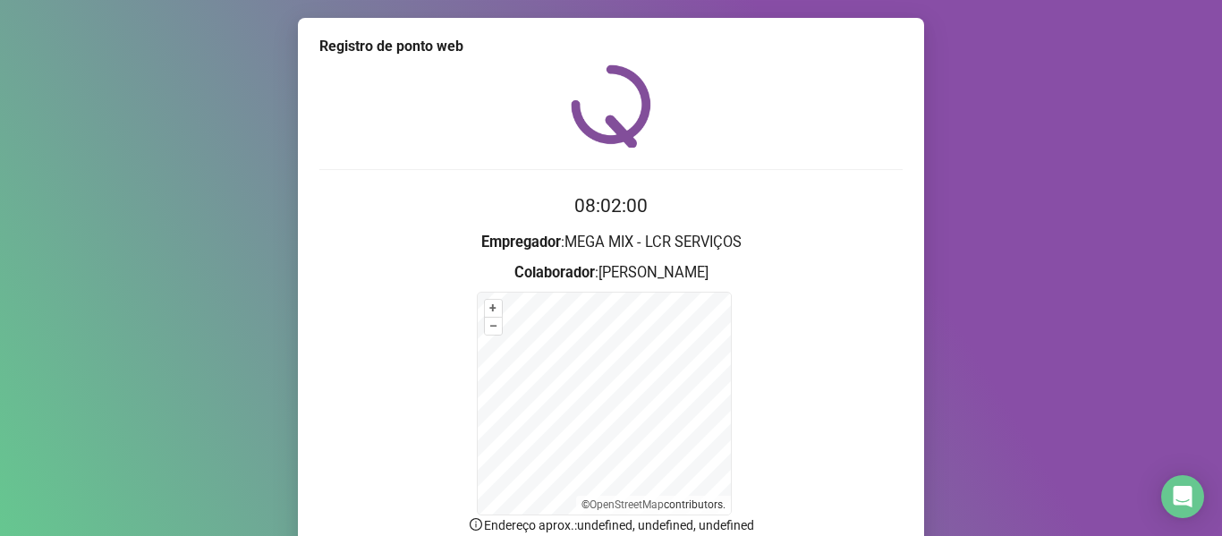
scroll to position [157, 0]
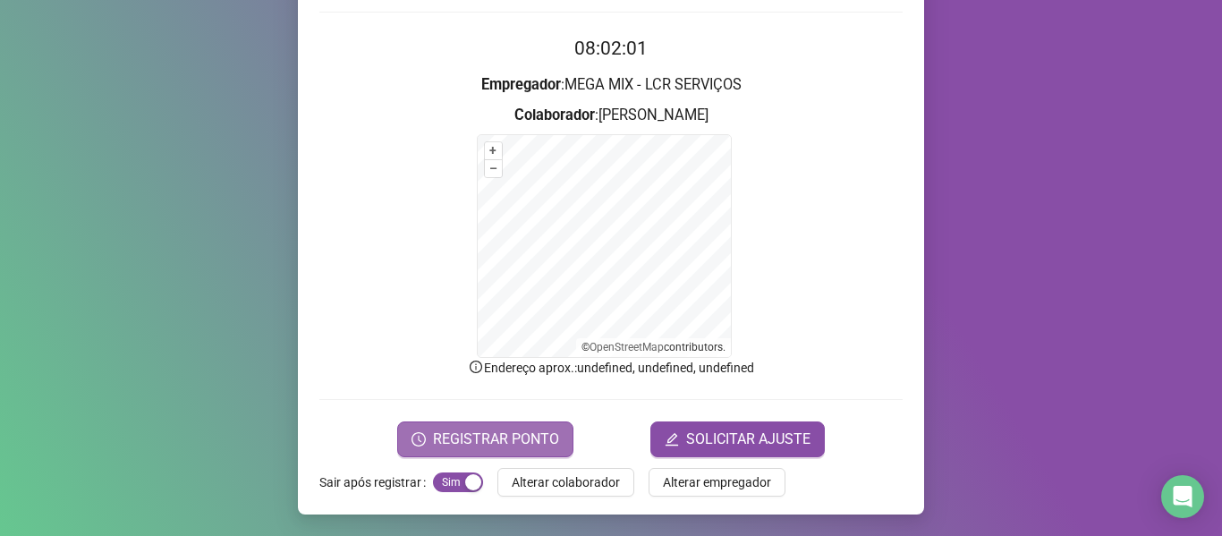
click at [480, 436] on span "REGISTRAR PONTO" at bounding box center [496, 438] width 126 height 21
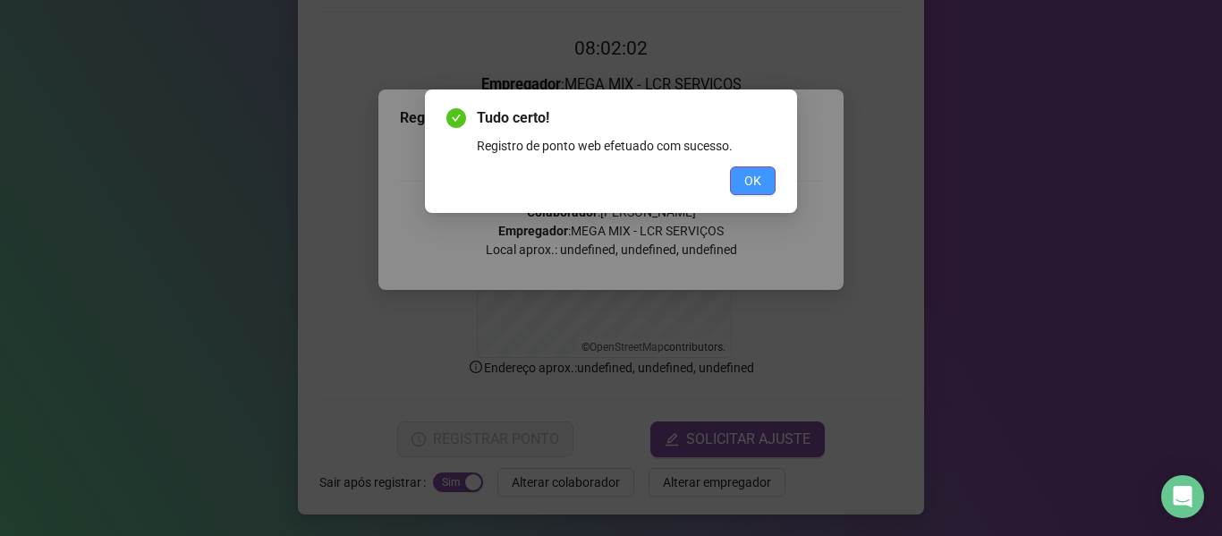
click at [751, 182] on span "OK" at bounding box center [752, 181] width 17 height 20
